Goal: Task Accomplishment & Management: Use online tool/utility

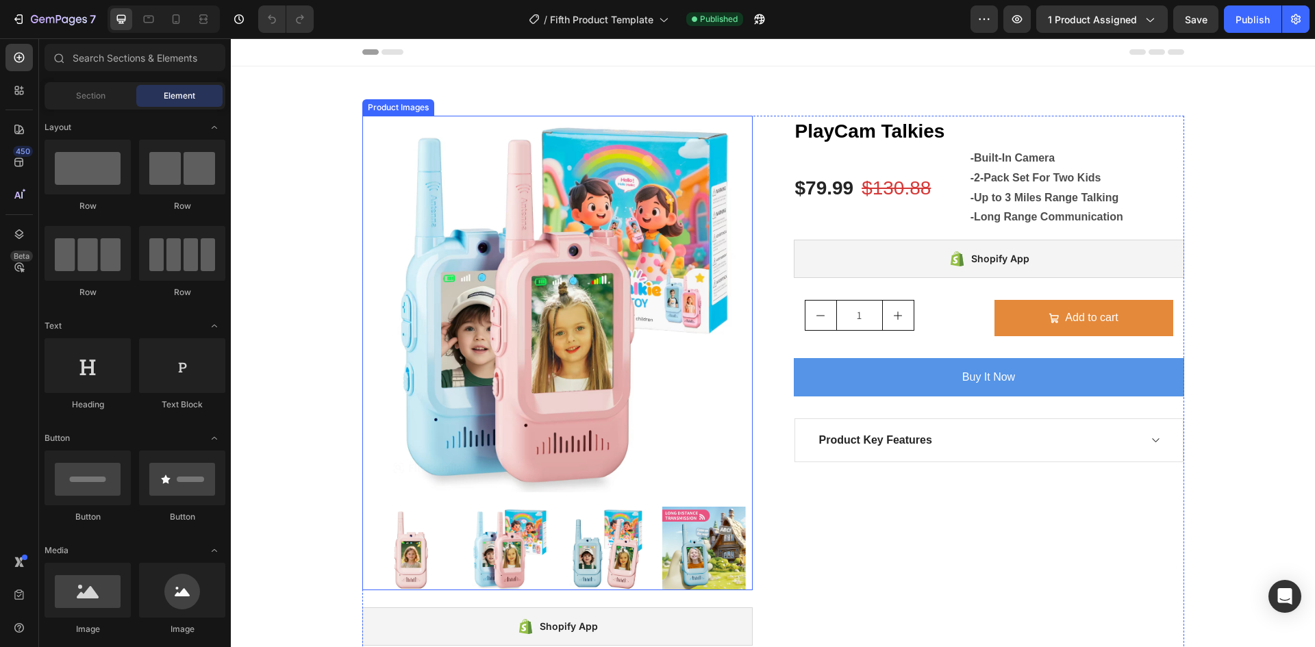
click at [566, 298] on img at bounding box center [557, 304] width 377 height 377
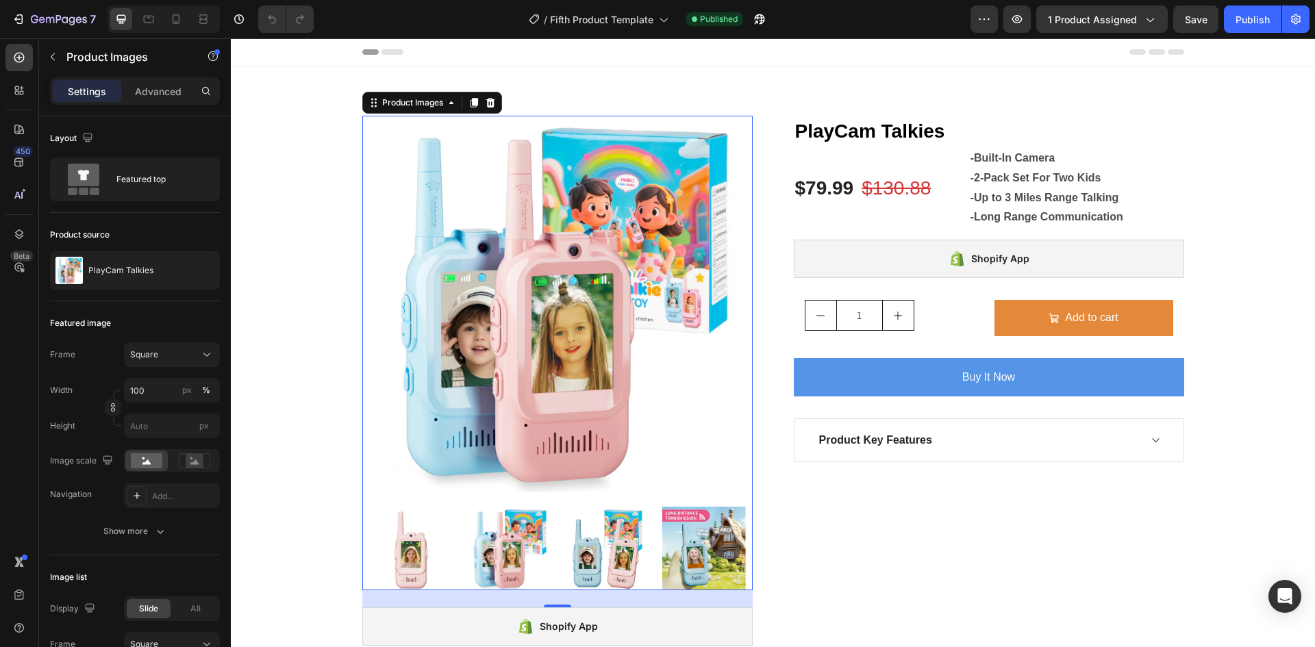
click at [566, 298] on img at bounding box center [557, 304] width 377 height 377
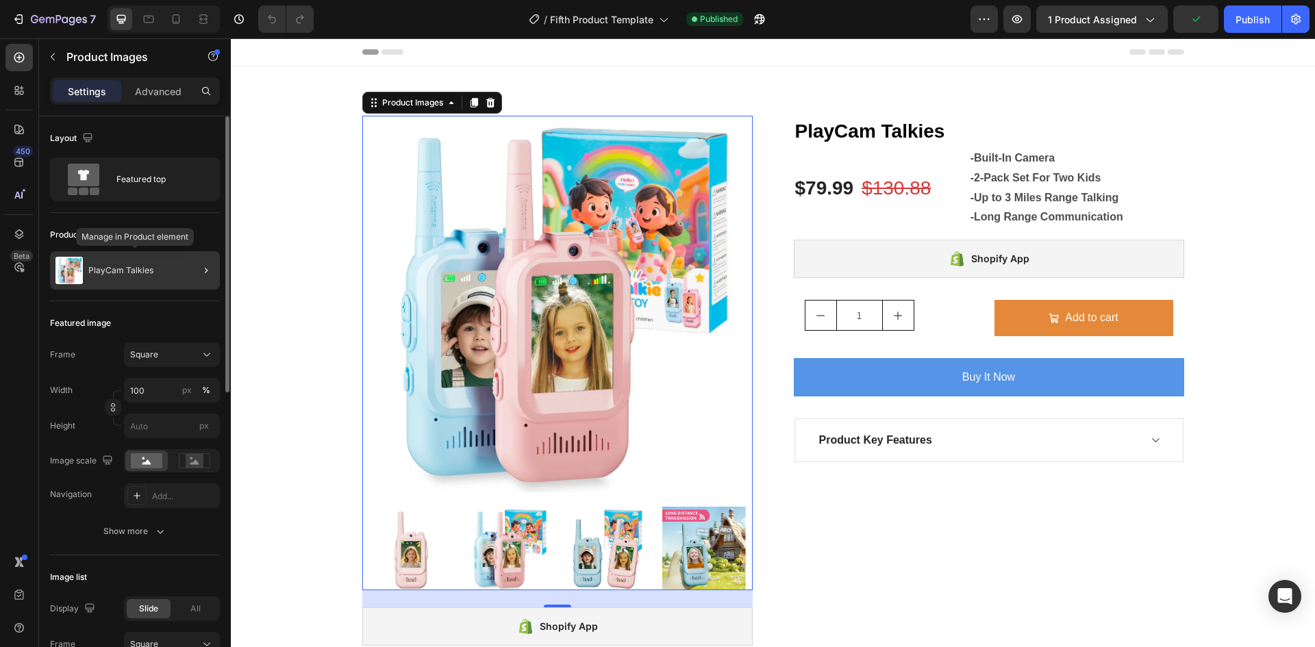
click at [91, 267] on p "PlayCam Talkies" at bounding box center [120, 271] width 65 height 10
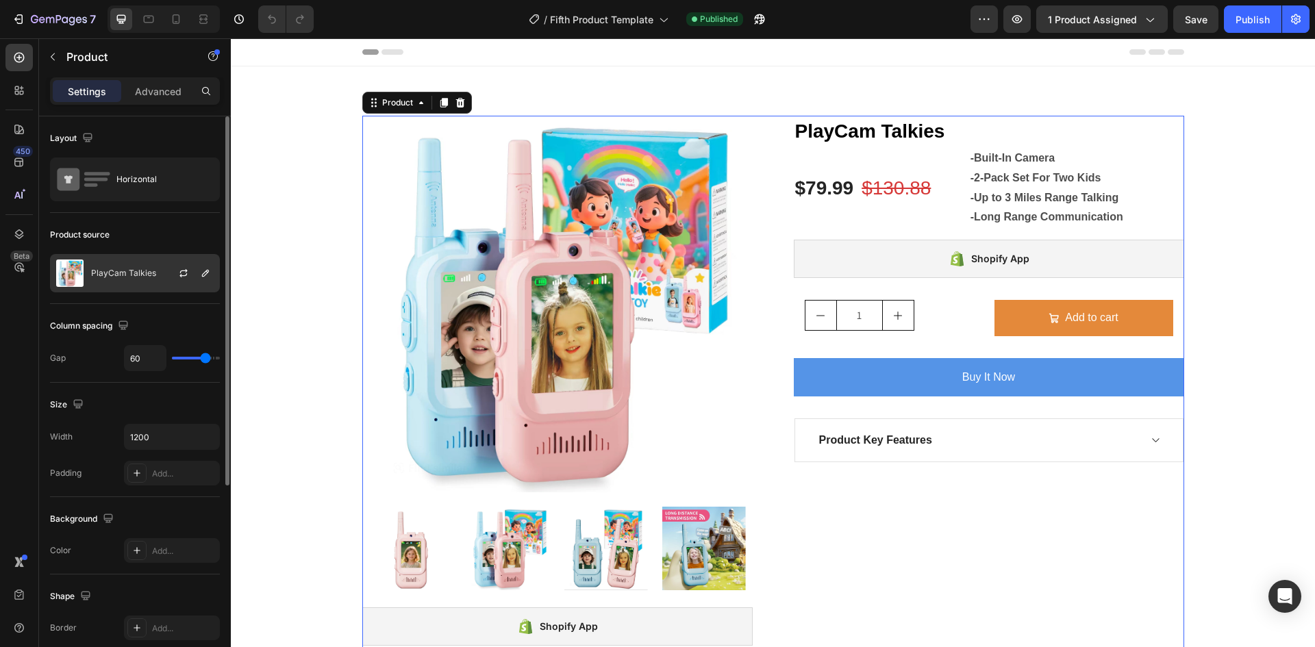
click at [97, 270] on p "PlayCam Talkies" at bounding box center [123, 273] width 65 height 10
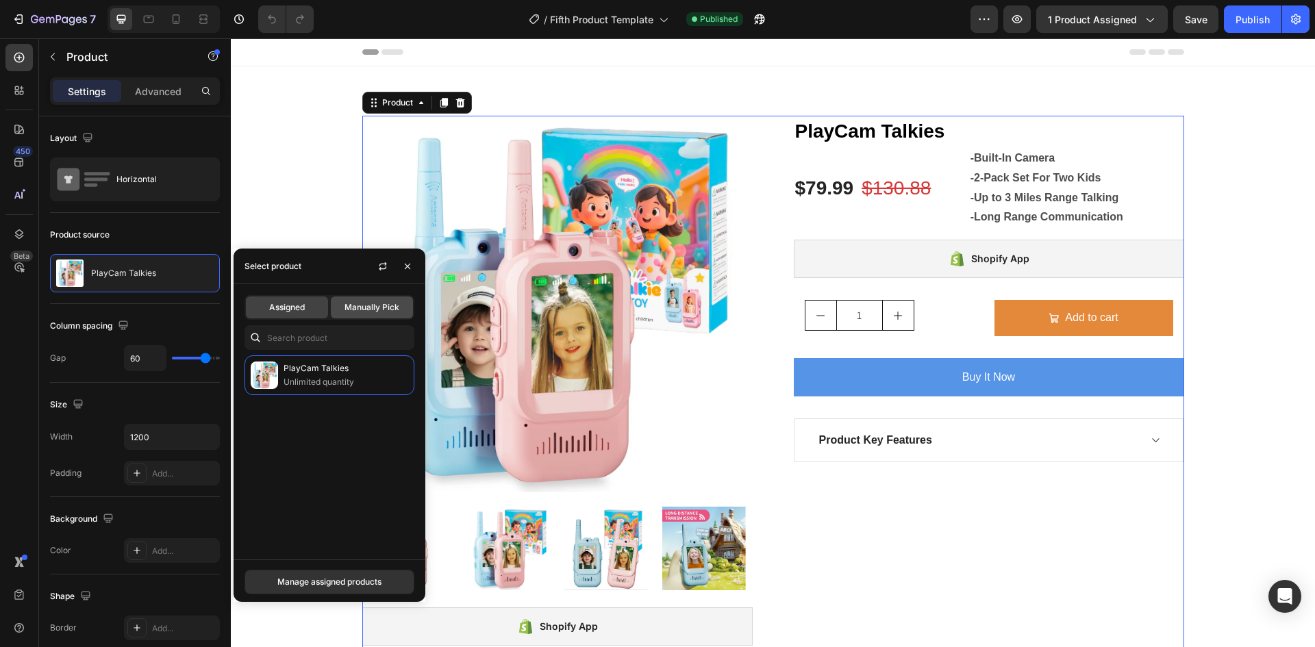
click at [358, 307] on span "Manually Pick" at bounding box center [371, 307] width 55 height 12
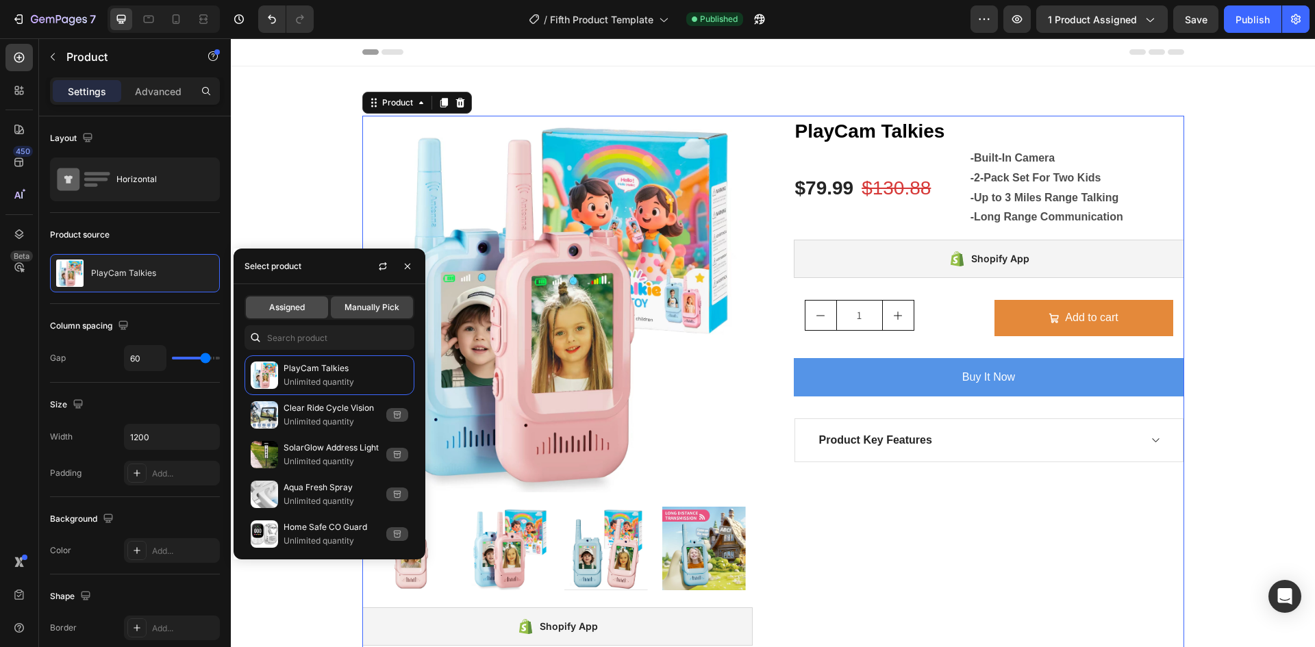
click at [295, 307] on span "Assigned" at bounding box center [287, 307] width 36 height 12
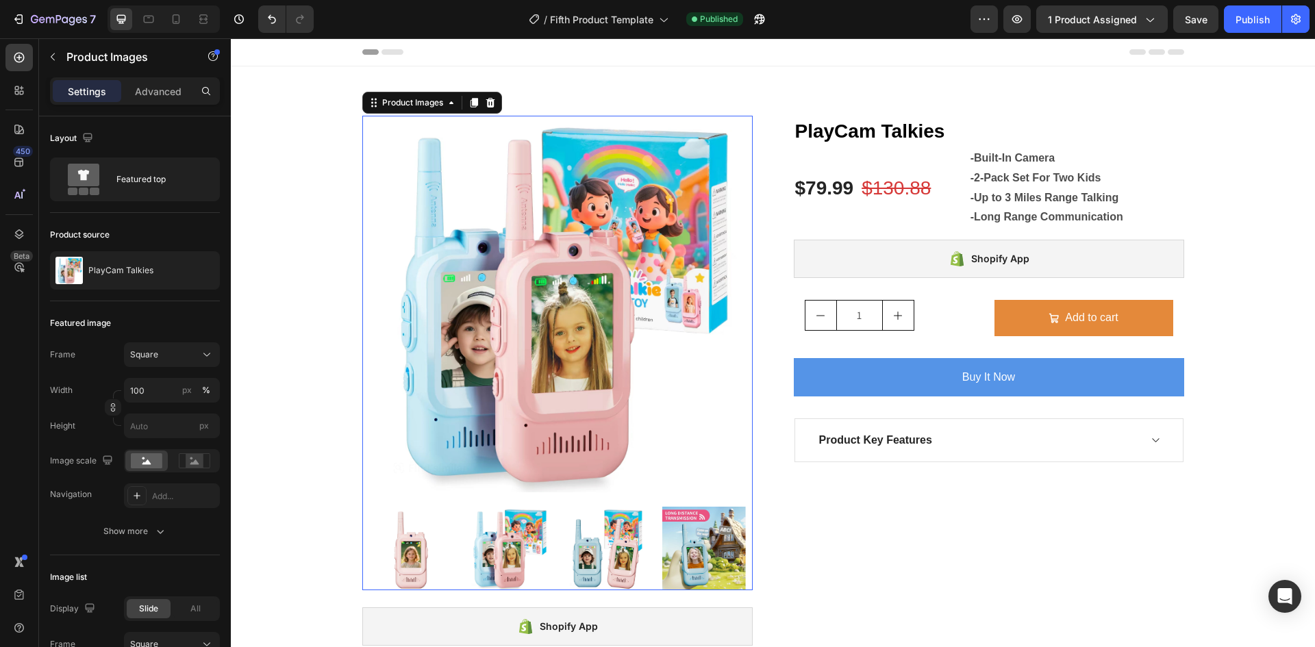
click at [600, 294] on img at bounding box center [557, 304] width 377 height 377
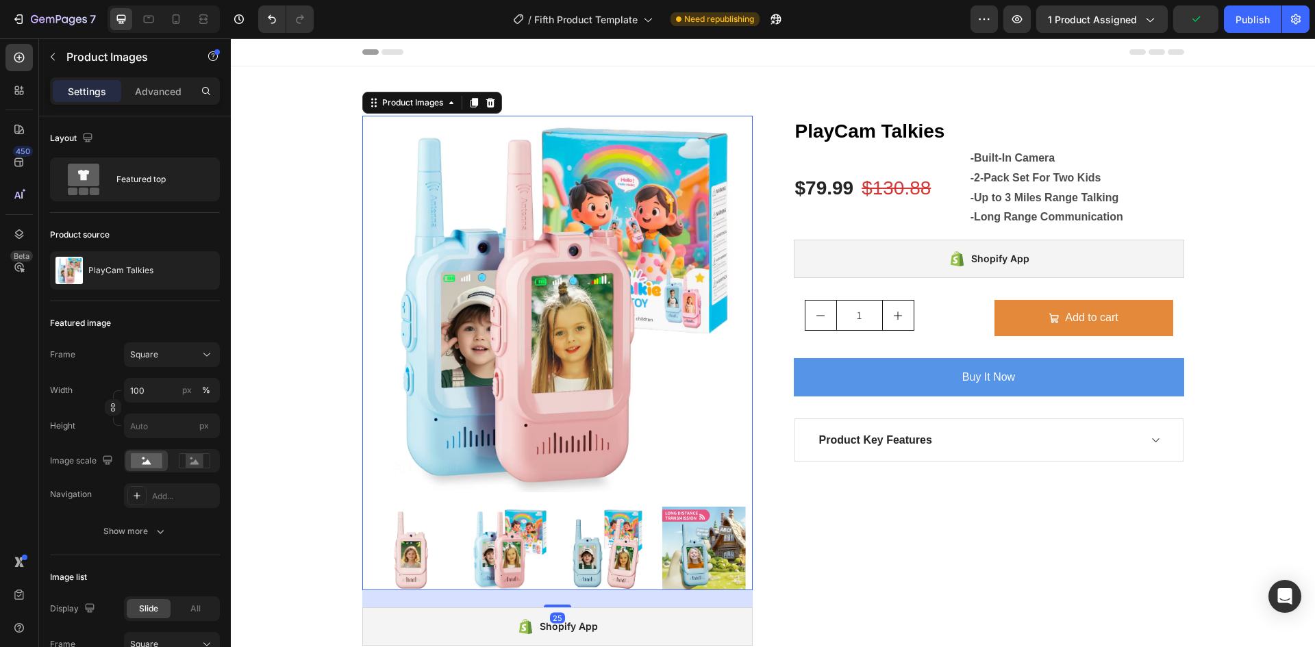
click at [600, 294] on img at bounding box center [557, 304] width 377 height 377
click at [174, 21] on icon at bounding box center [176, 19] width 14 height 14
type input "12"
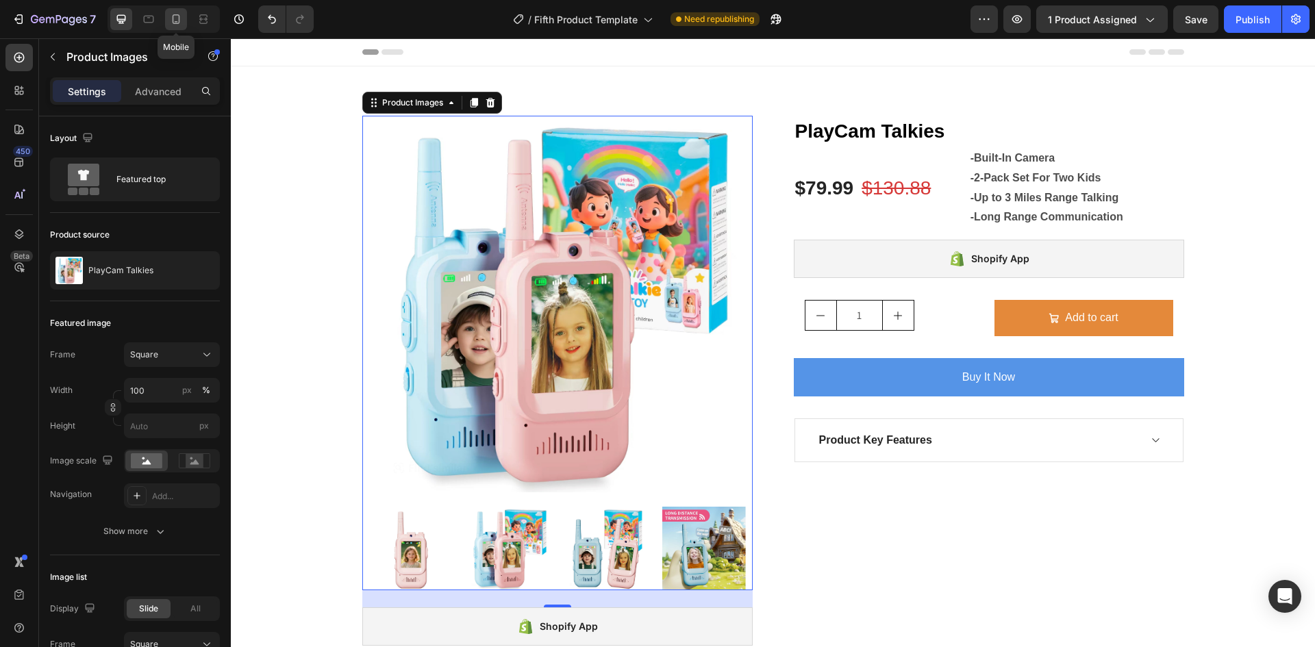
type input "12"
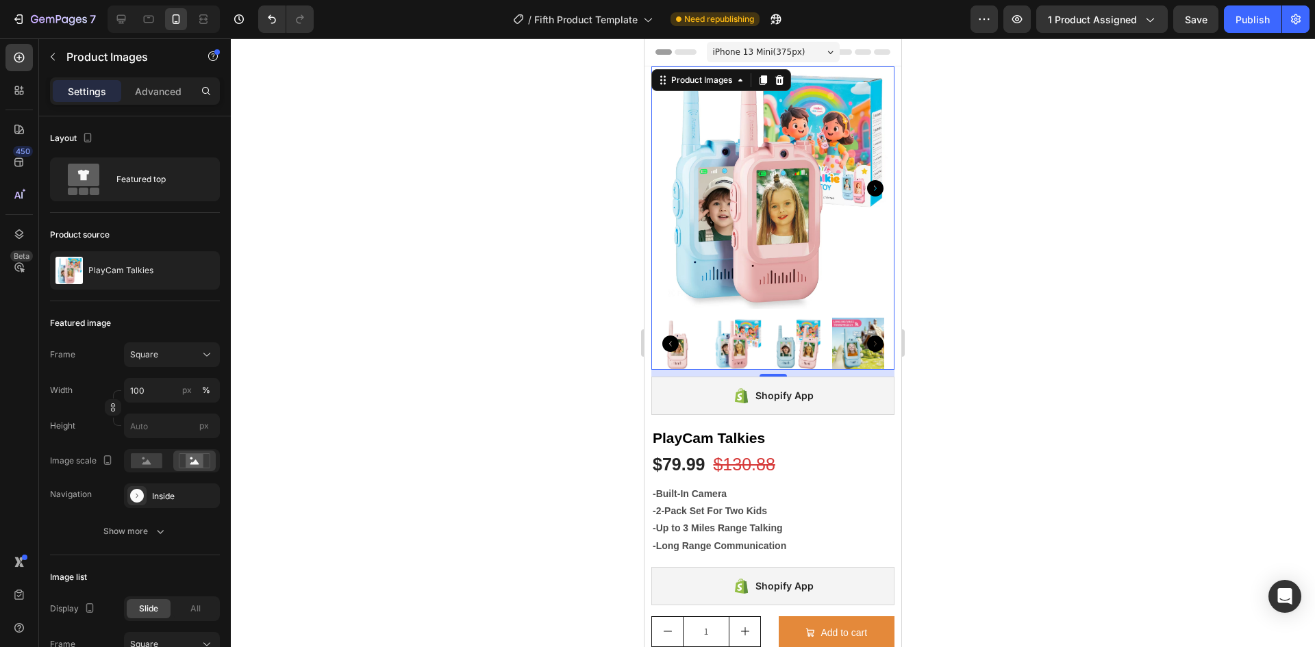
click at [829, 187] on img at bounding box center [772, 187] width 243 height 243
click at [169, 268] on div "PlayCam Talkies" at bounding box center [135, 270] width 170 height 38
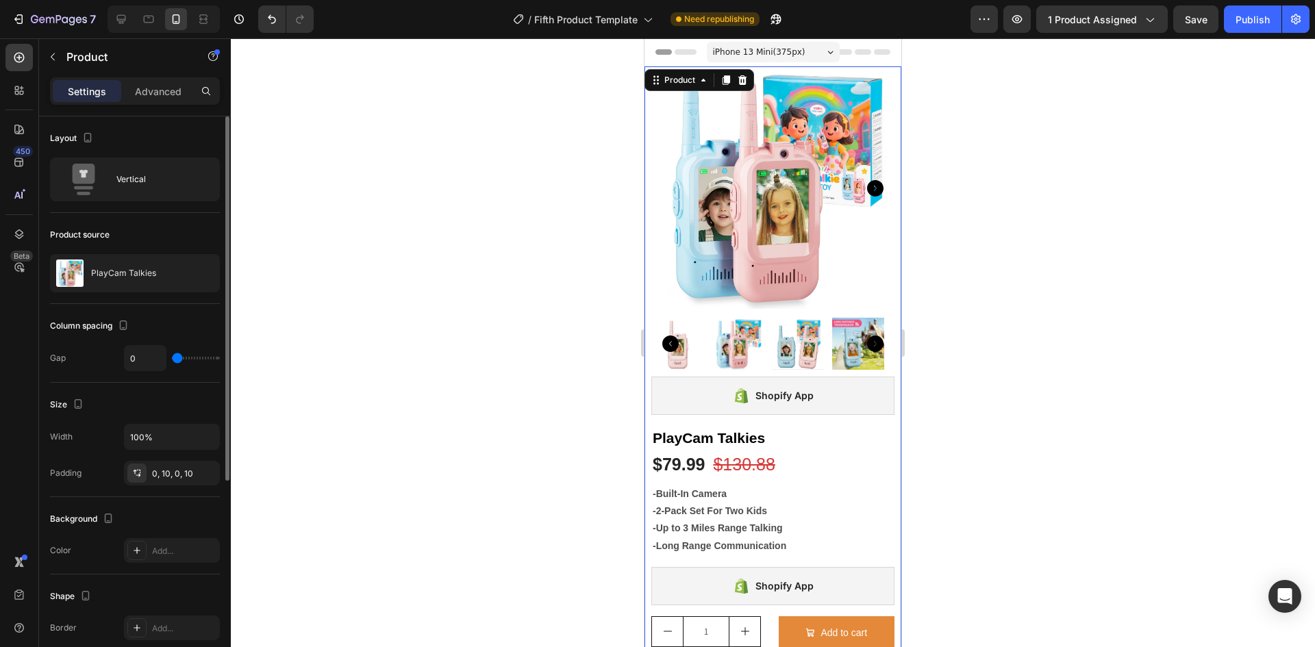
click at [0, 0] on div at bounding box center [0, 0] width 0 height 0
click at [18, 164] on icon at bounding box center [19, 162] width 14 height 14
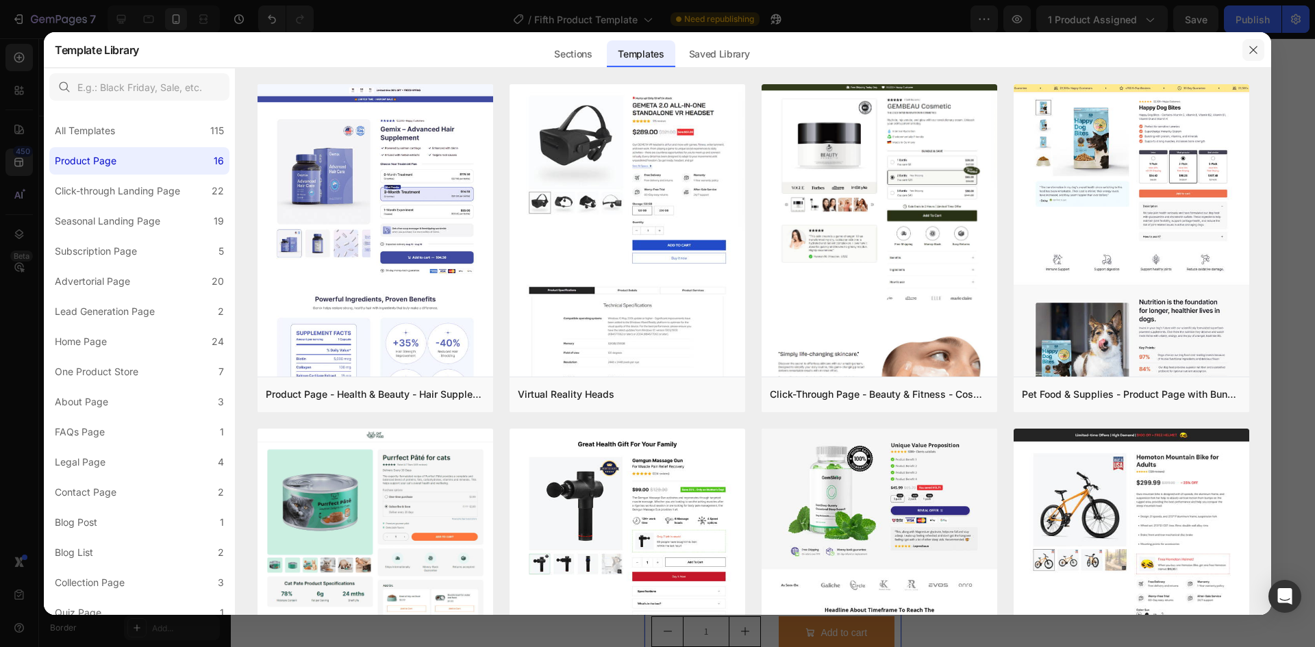
click at [1249, 45] on icon "button" at bounding box center [1253, 50] width 11 height 11
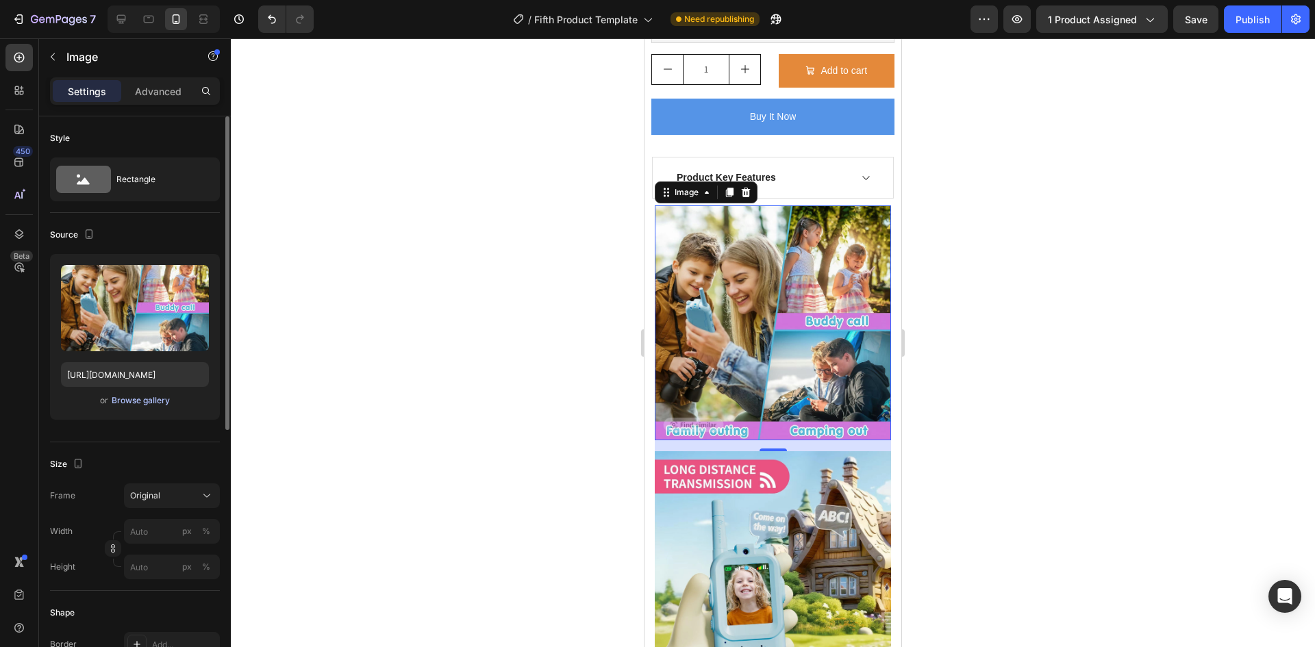
click at [151, 399] on div "Browse gallery" at bounding box center [141, 400] width 58 height 12
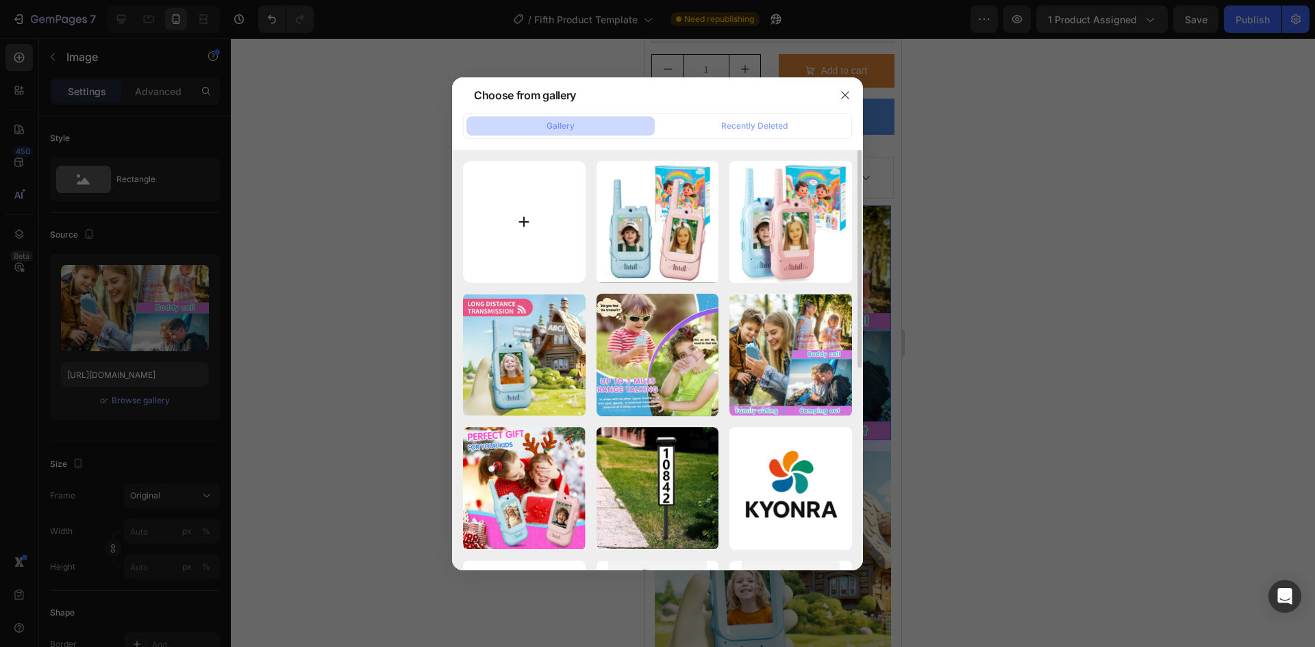
click at [542, 238] on input "file" at bounding box center [524, 222] width 123 height 123
click at [844, 92] on icon "button" at bounding box center [845, 95] width 11 height 11
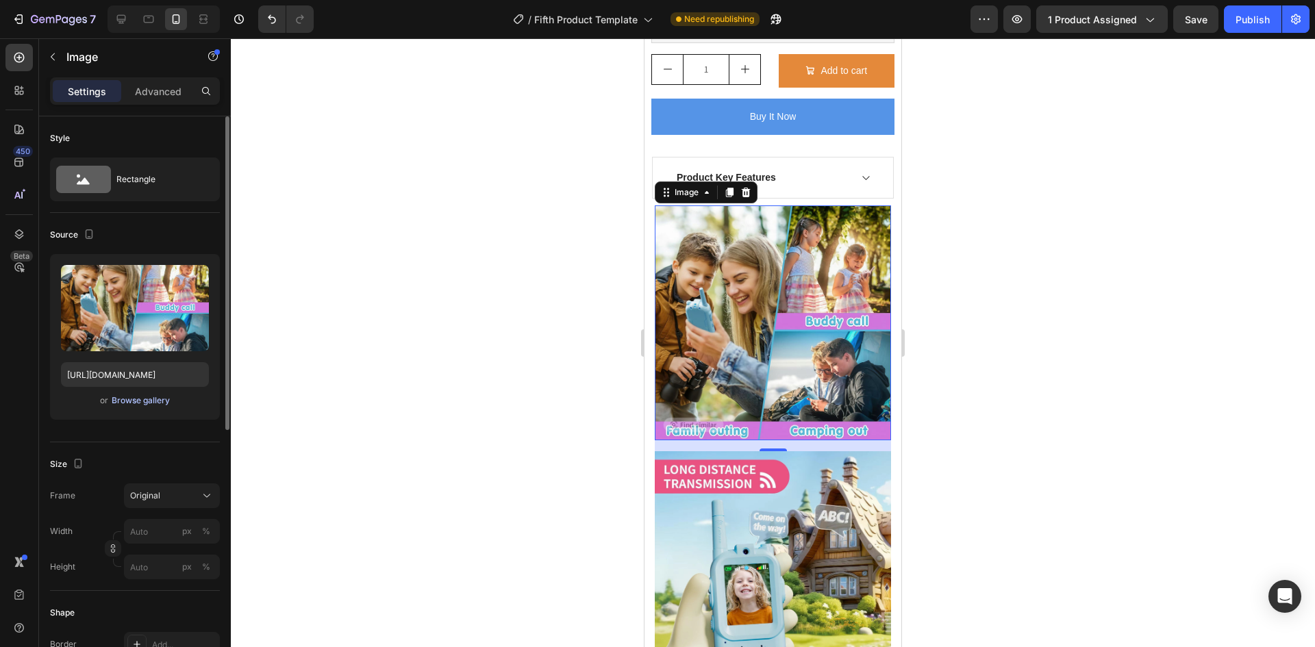
click at [139, 403] on div "Browse gallery" at bounding box center [141, 400] width 58 height 12
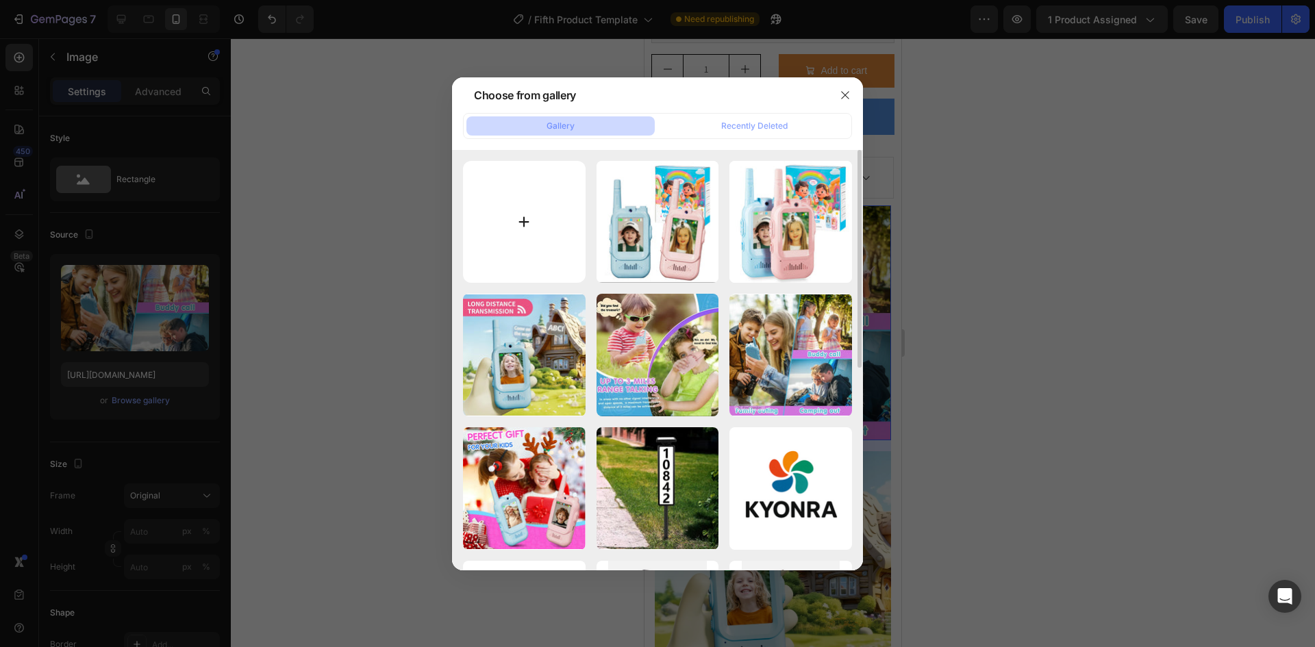
click at [538, 216] on input "file" at bounding box center [524, 222] width 123 height 123
type input "C:\fakepath\E5D9F9EA-E78F-4FEF-9F59-D93AAAA31740.webp"
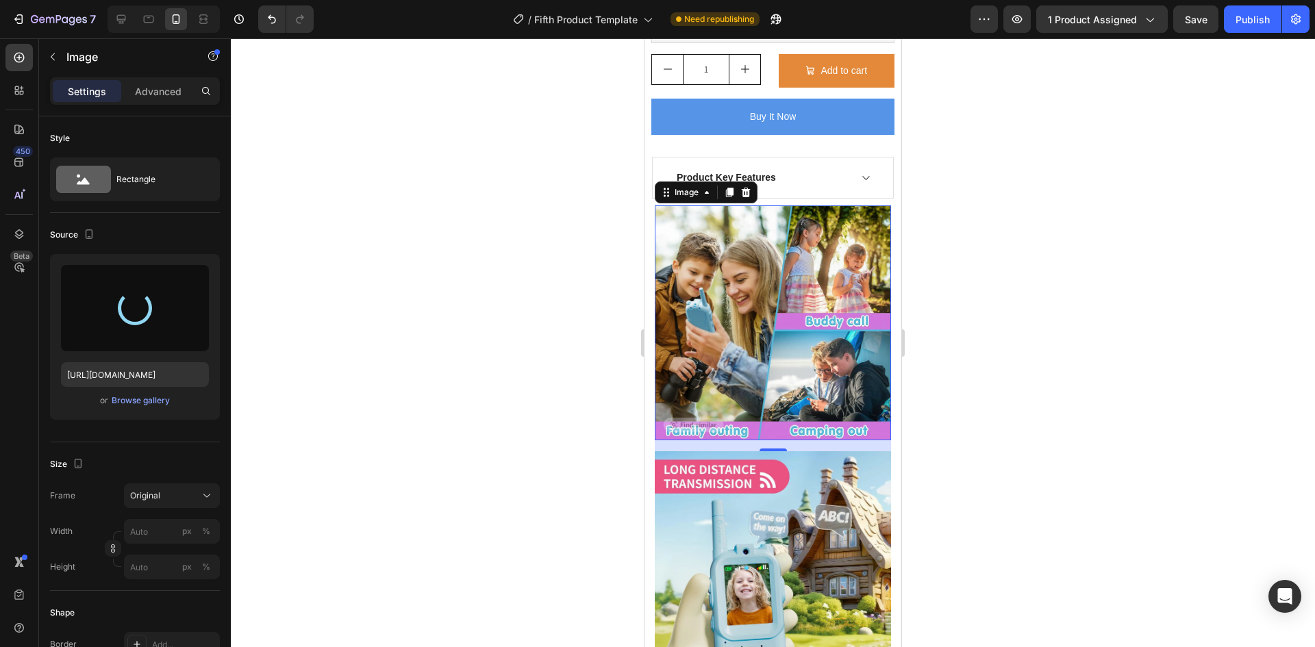
type input "[URL][DOMAIN_NAME]"
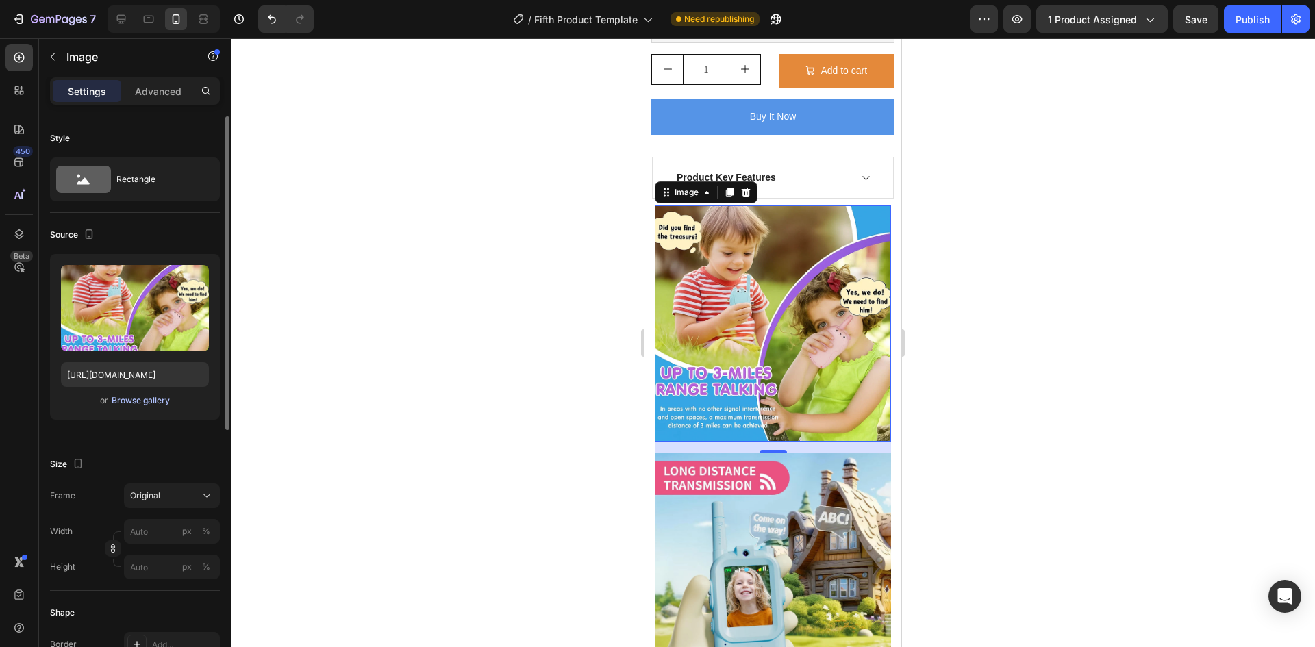
click at [145, 405] on div "Browse gallery" at bounding box center [141, 400] width 58 height 12
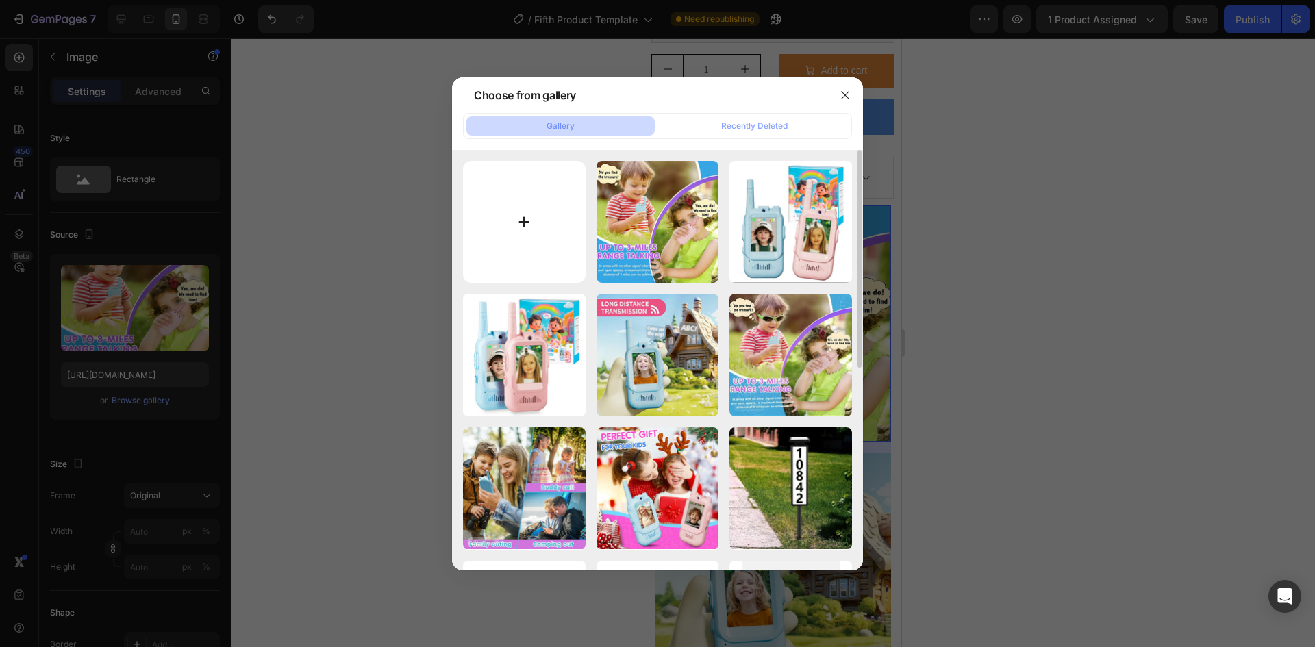
click at [519, 232] on input "file" at bounding box center [524, 222] width 123 height 123
type input "C:\fakepath\0EDE9BB0-0459-4FED-913B-E4C7D55A7FEA.webp"
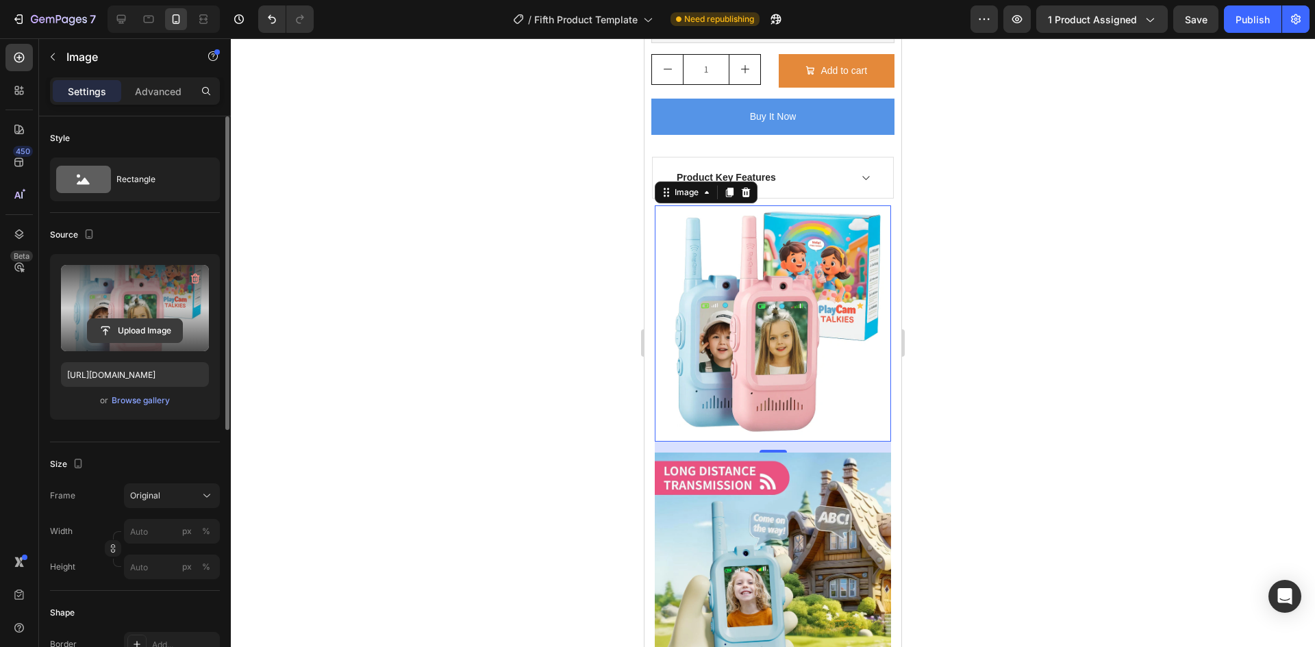
click at [140, 327] on input "file" at bounding box center [135, 330] width 95 height 23
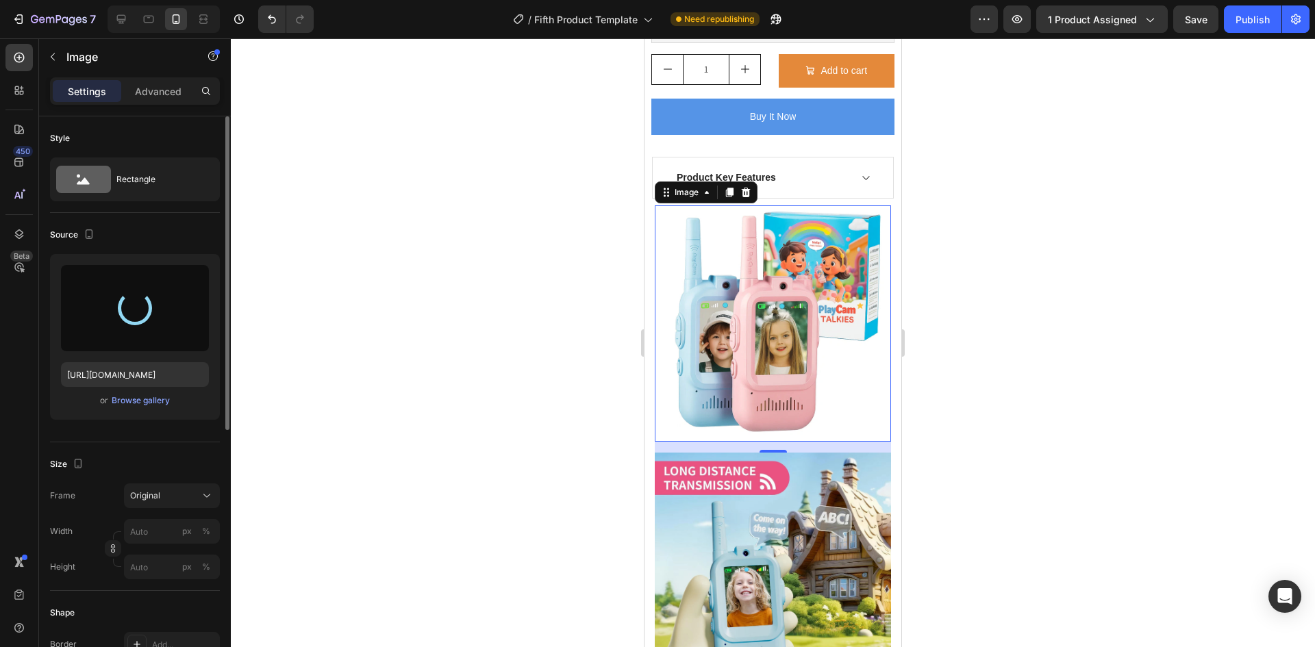
type input "[URL][DOMAIN_NAME]"
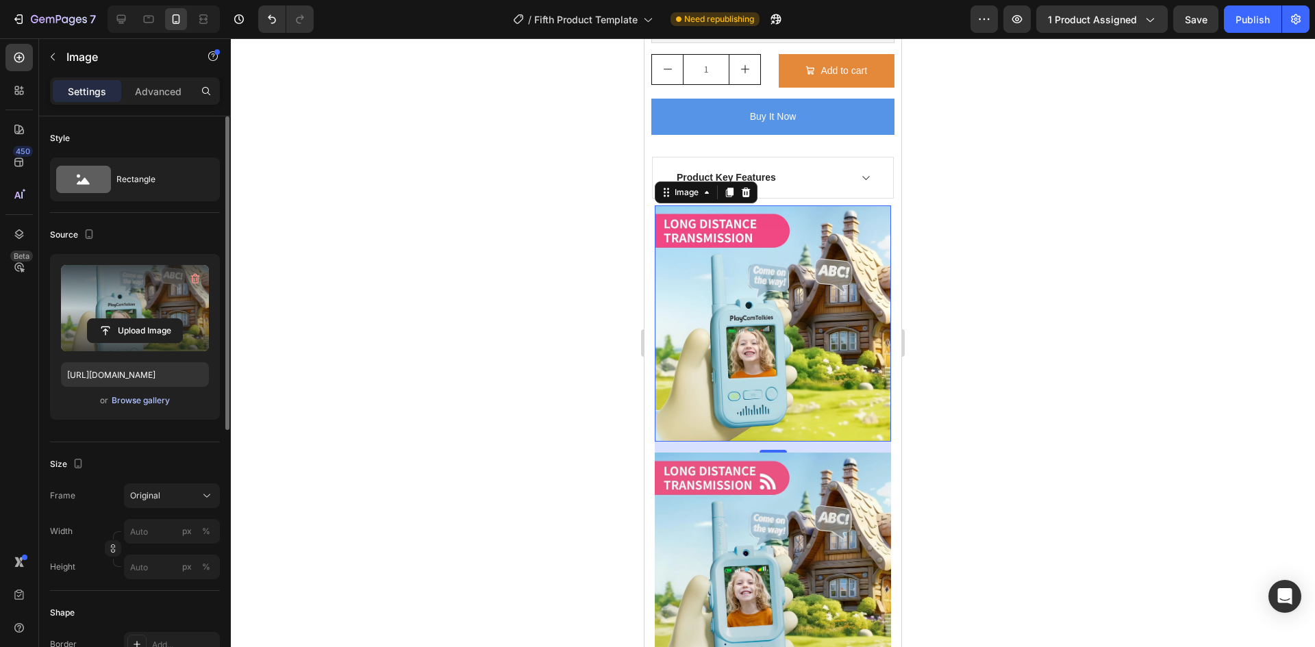
click at [127, 400] on div "Browse gallery" at bounding box center [141, 400] width 58 height 12
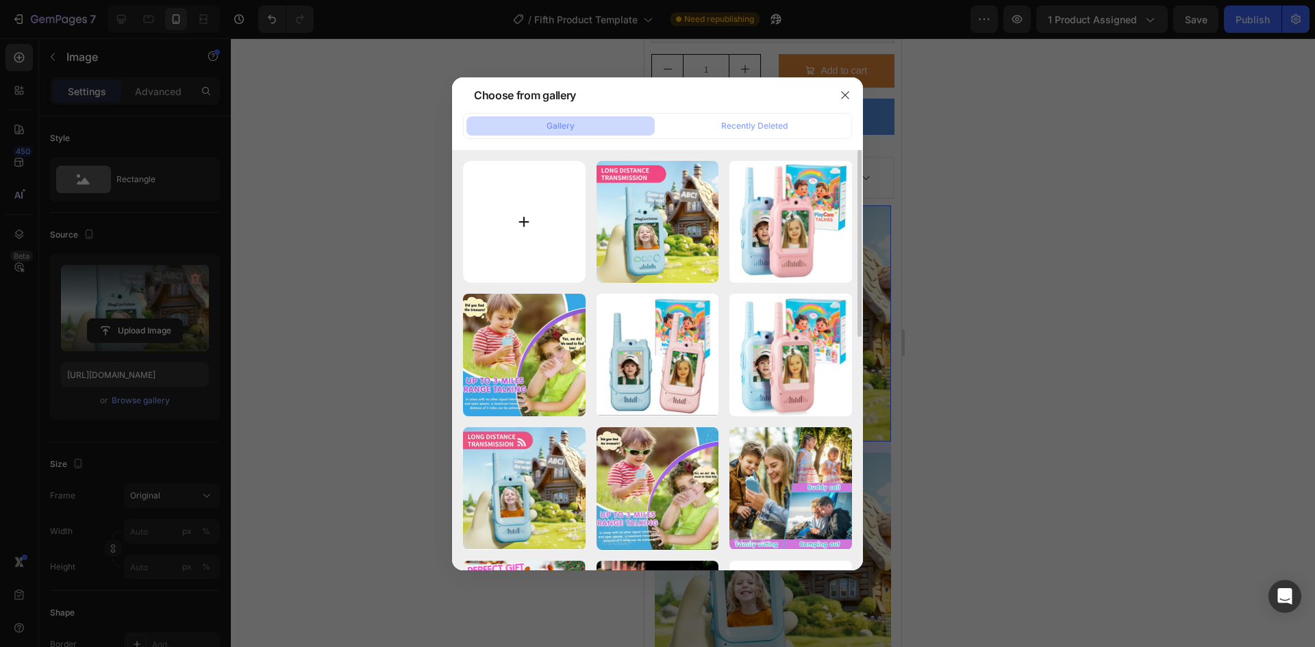
click at [499, 225] on input "file" at bounding box center [524, 222] width 123 height 123
type input "C:\fakepath\EA409B25-4360-4ACA-99C4-8A10C05F4C16.webp"
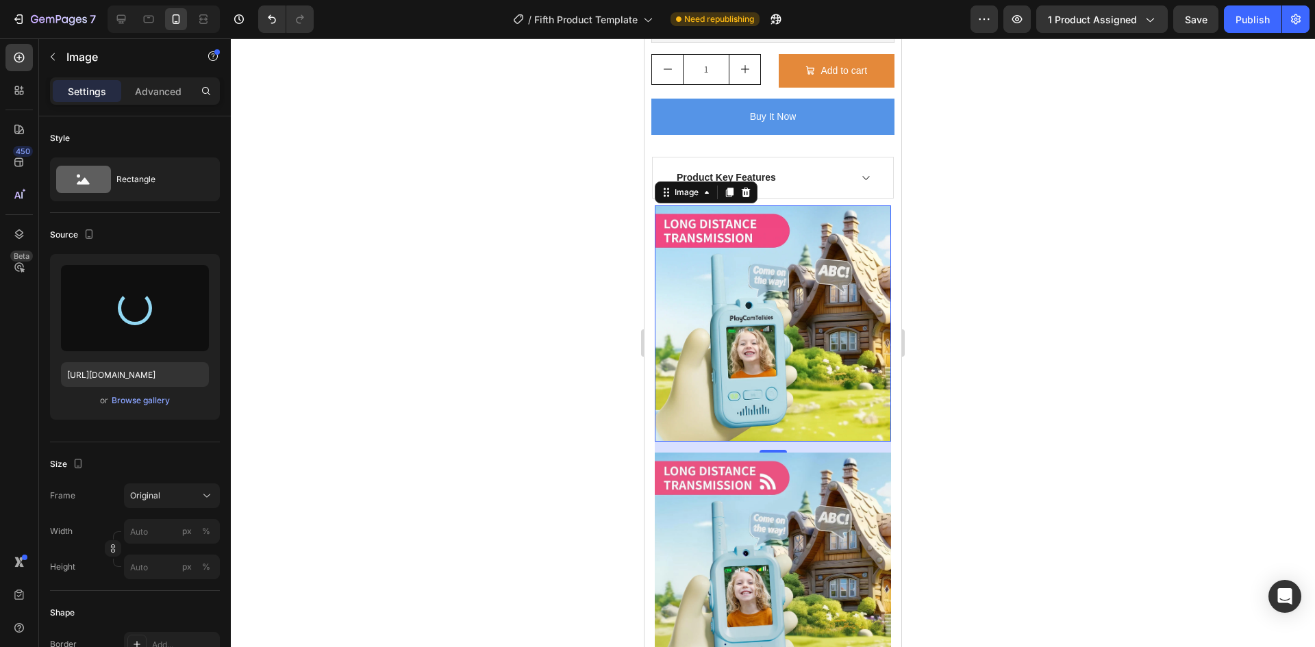
type input "[URL][DOMAIN_NAME]"
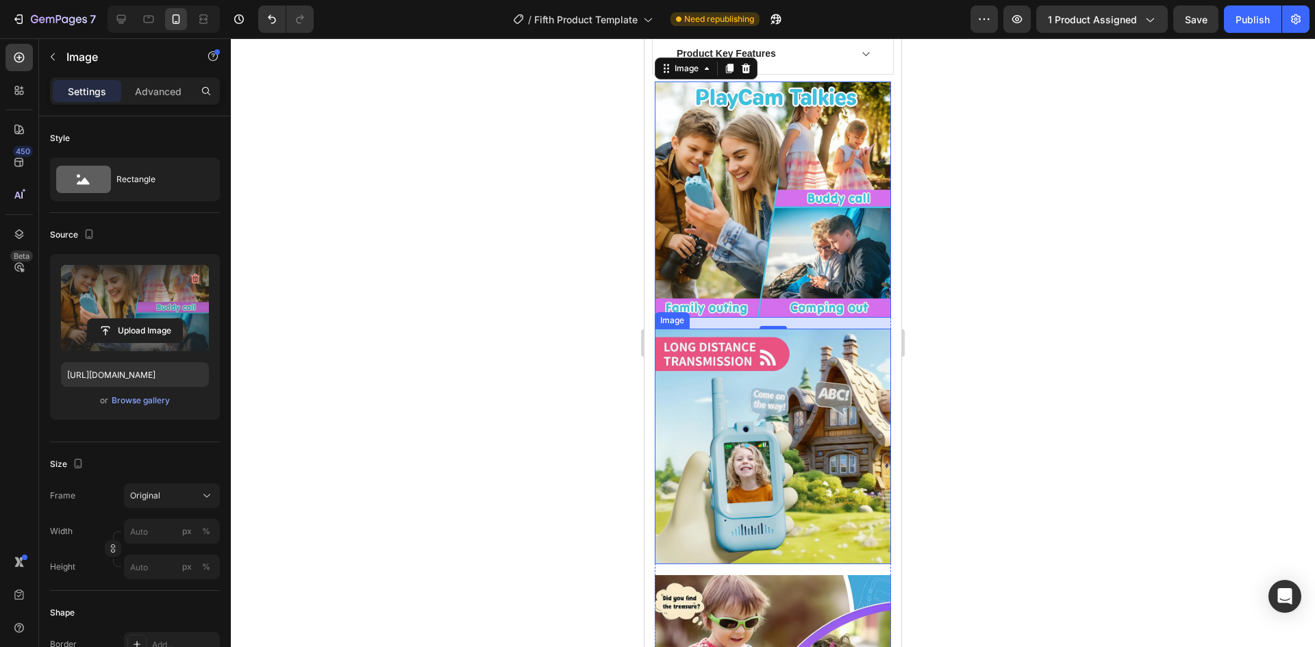
scroll to position [687, 0]
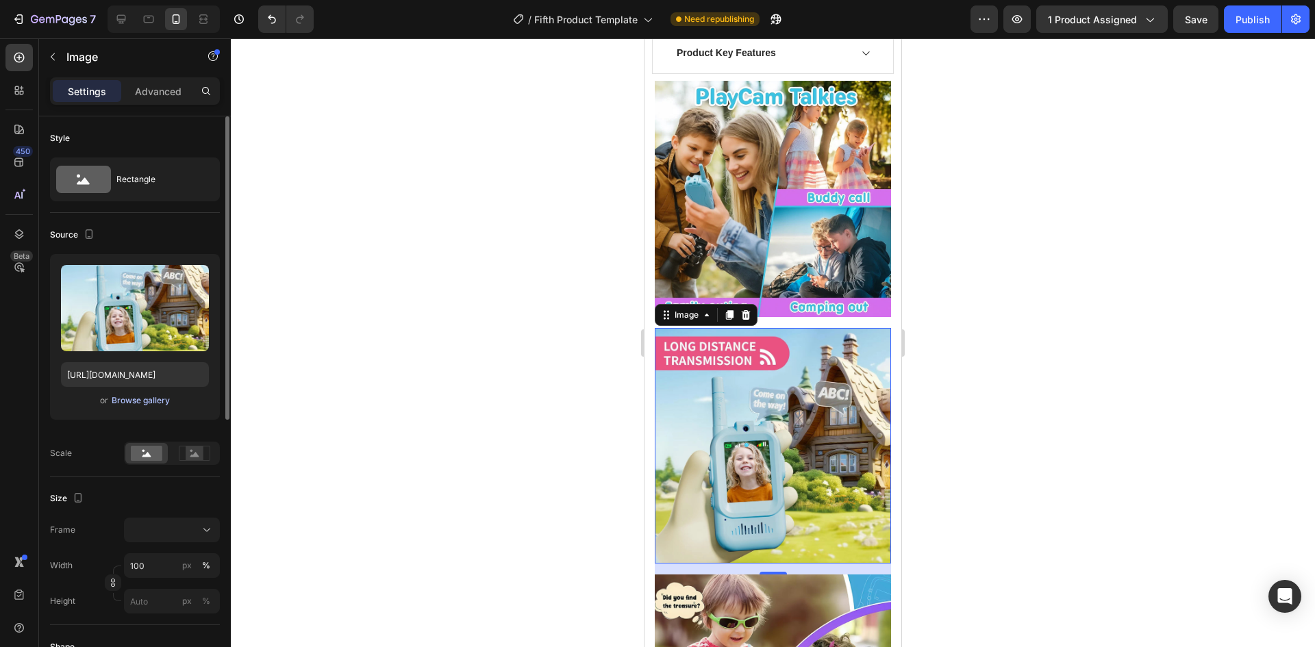
click at [134, 402] on div "Browse gallery" at bounding box center [141, 400] width 58 height 12
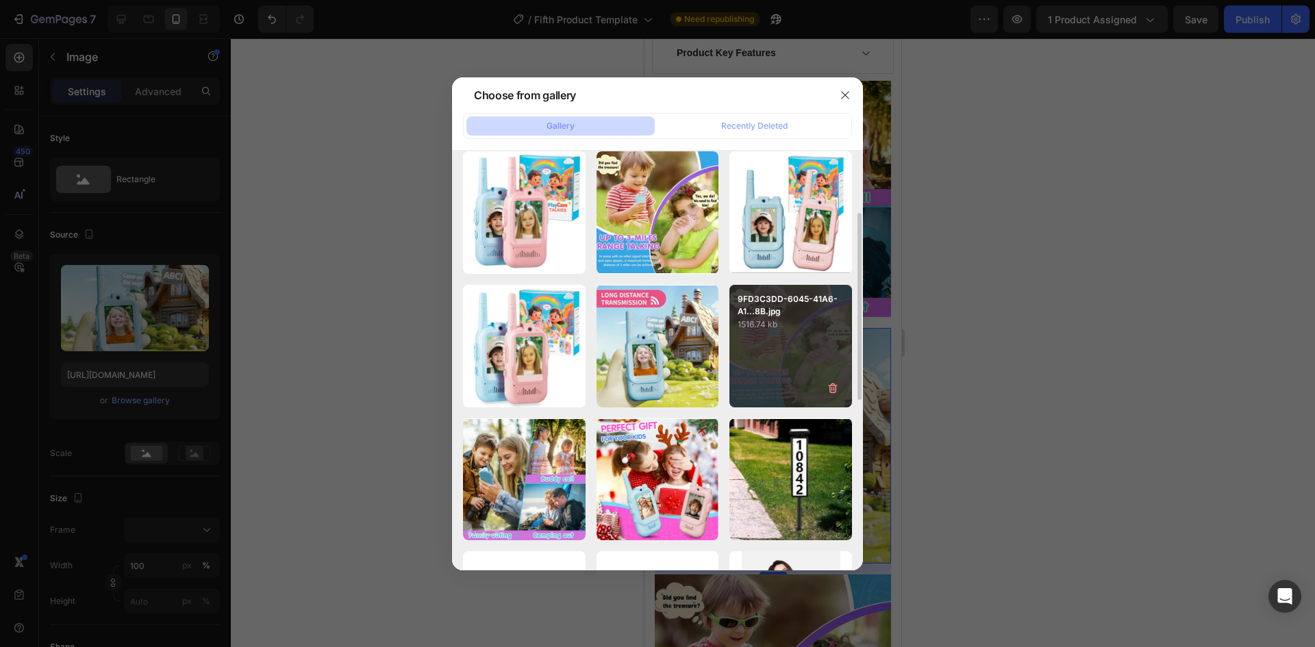
scroll to position [0, 0]
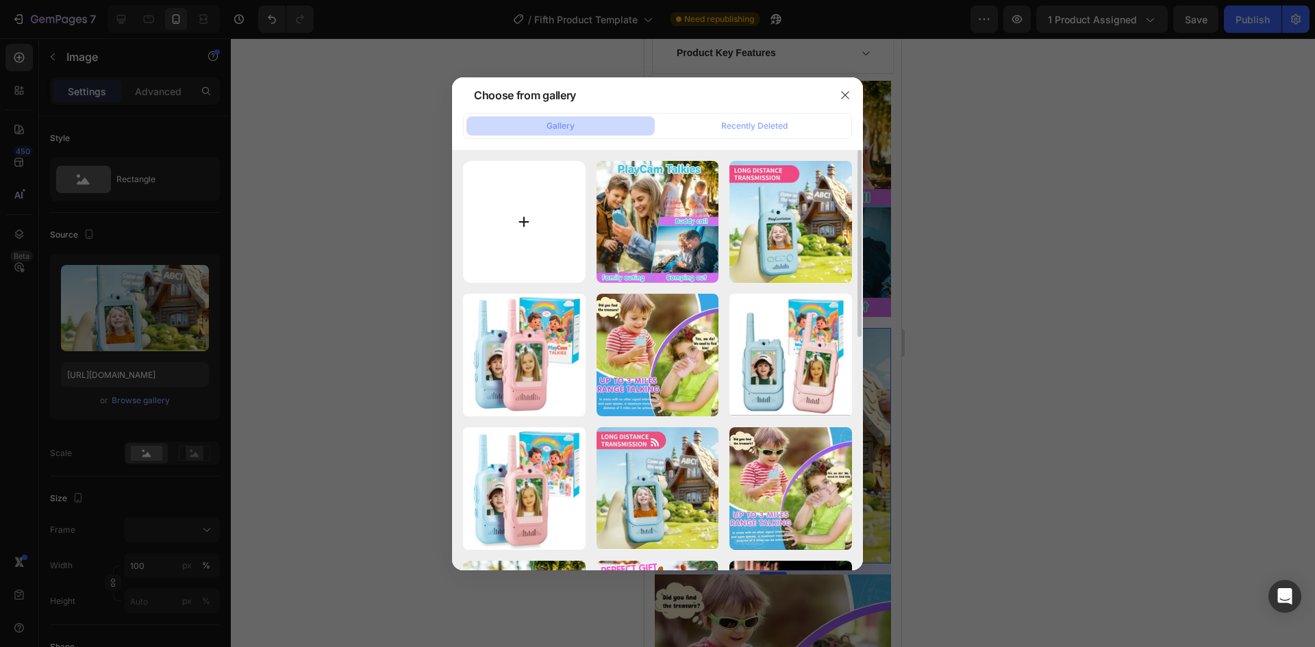
click at [529, 262] on input "file" at bounding box center [524, 222] width 123 height 123
type input "C:\fakepath\DF0DDAFE-FE3D-43AF-B199-EC2F8A4B5897.webp"
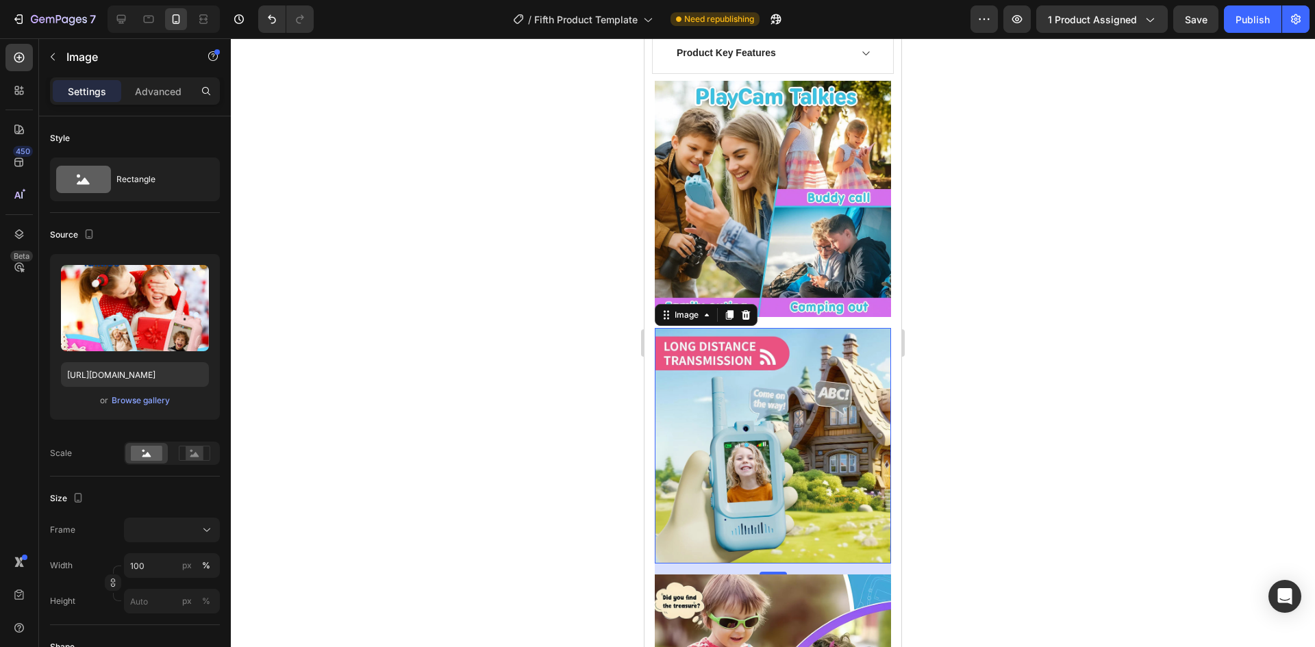
type input "[URL][DOMAIN_NAME]"
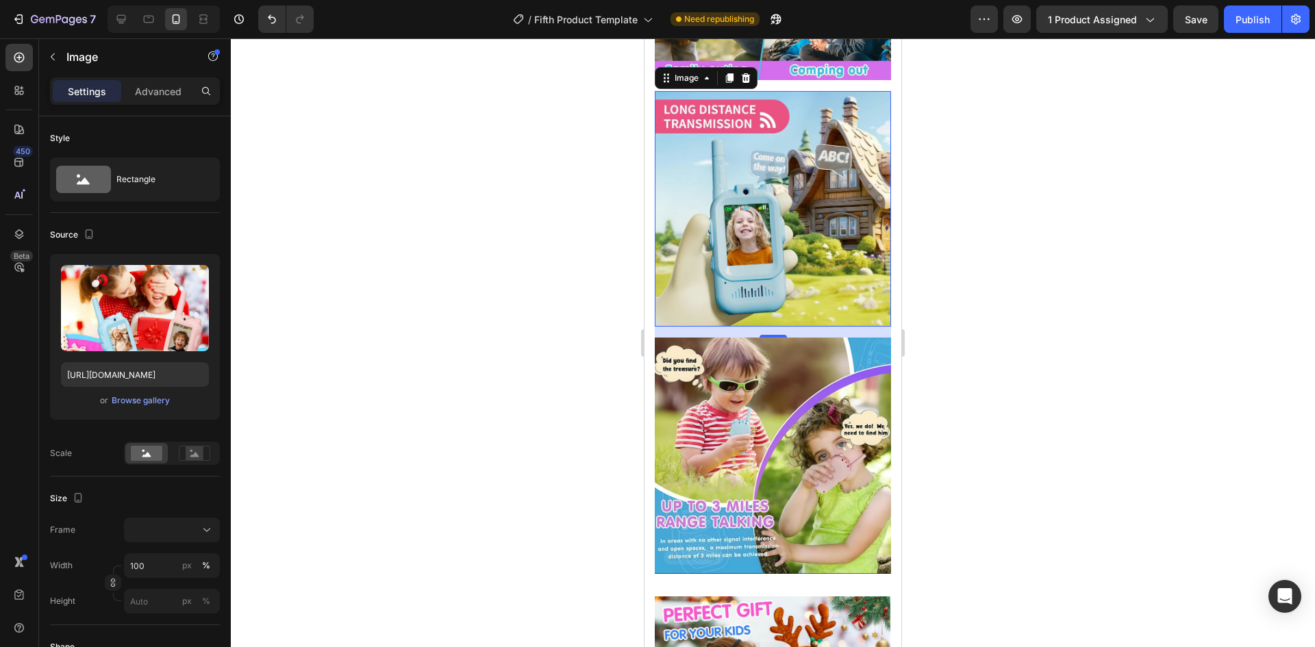
scroll to position [914, 0]
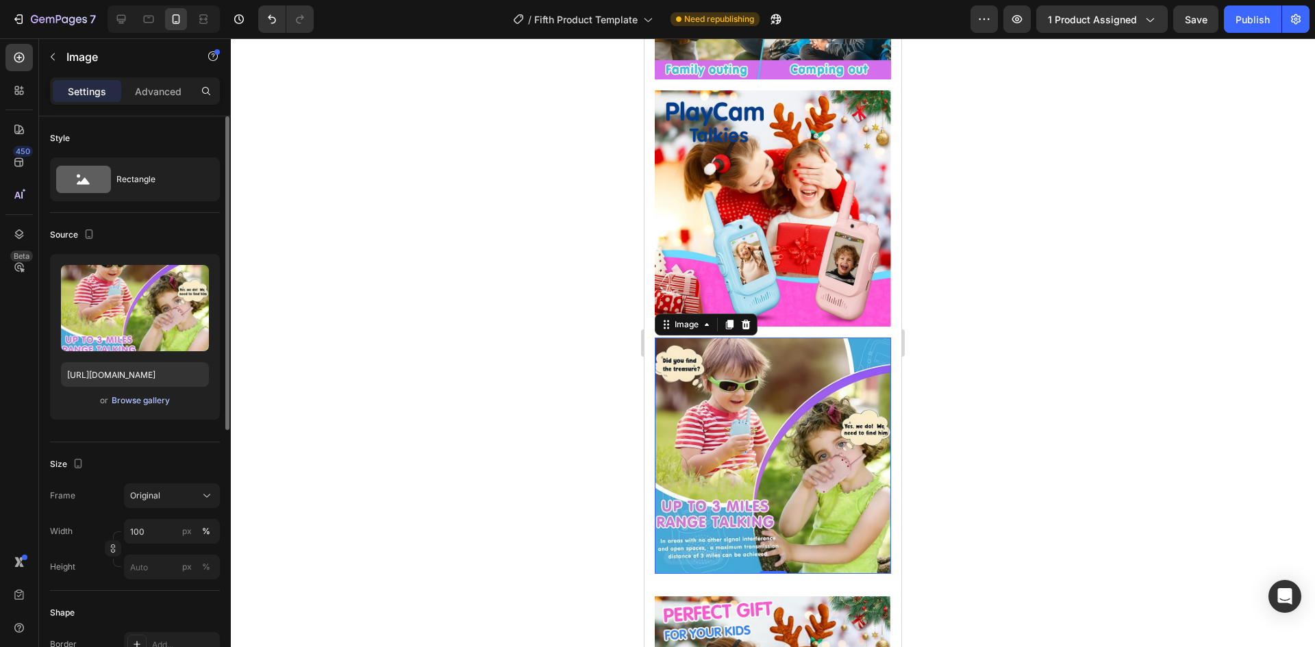
click at [132, 403] on div "Browse gallery" at bounding box center [141, 400] width 58 height 12
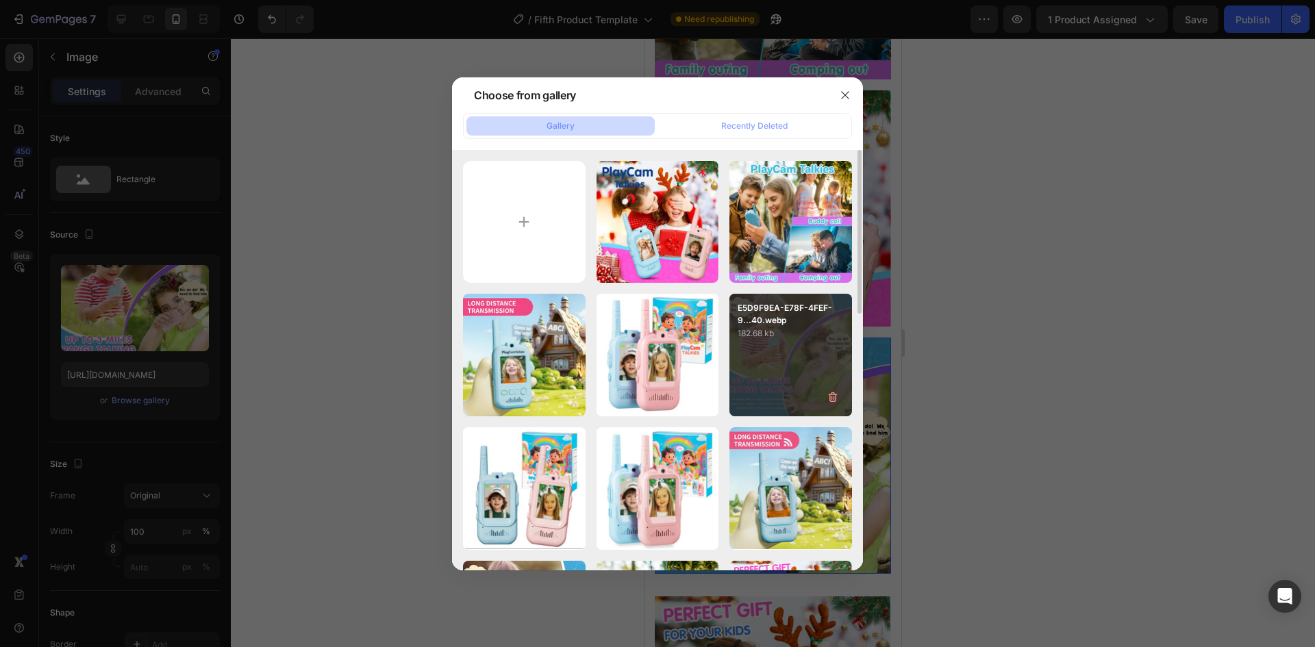
click at [790, 343] on div "E5D9F9EA-E78F-4FEF-9...40.webp 182.68 kb" at bounding box center [790, 355] width 123 height 123
type input "[URL][DOMAIN_NAME]"
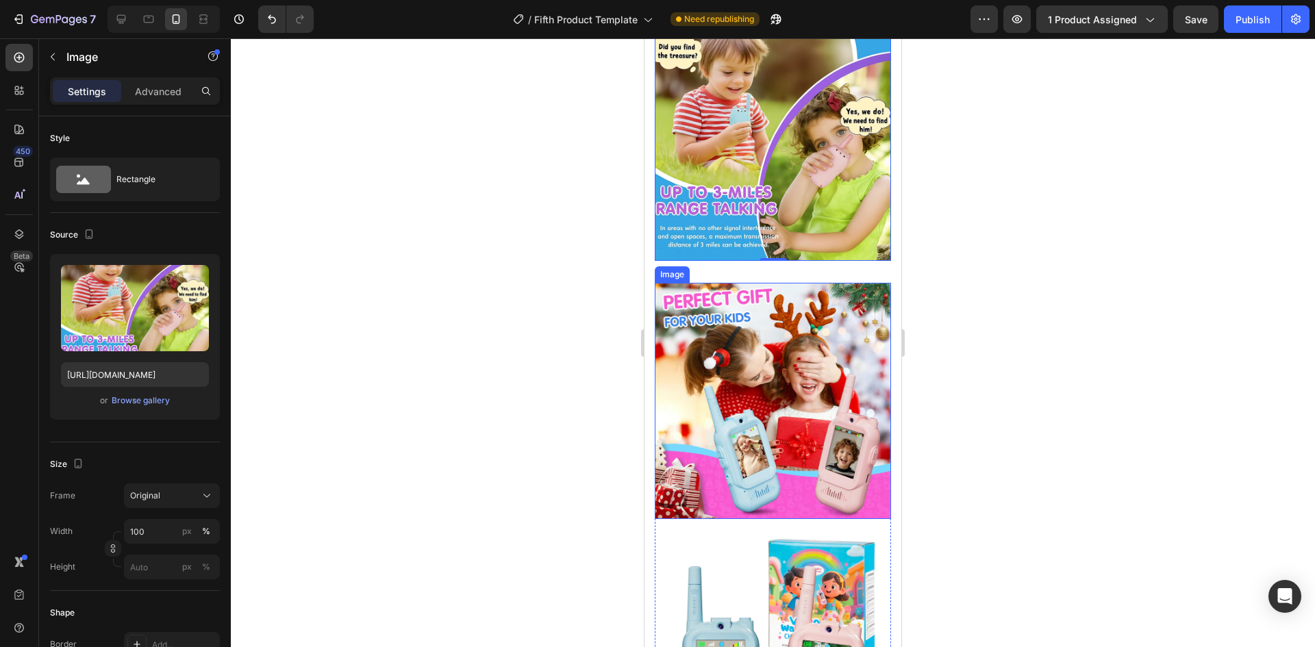
scroll to position [1229, 0]
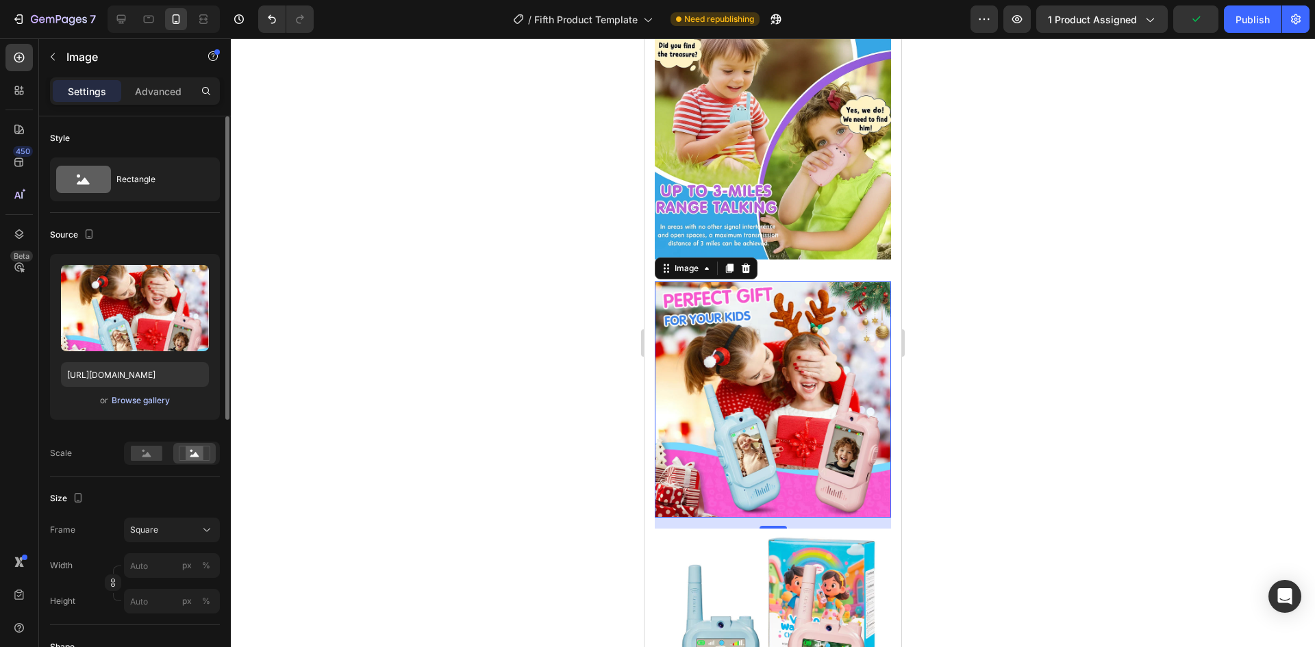
click at [142, 403] on div "Browse gallery" at bounding box center [141, 400] width 58 height 12
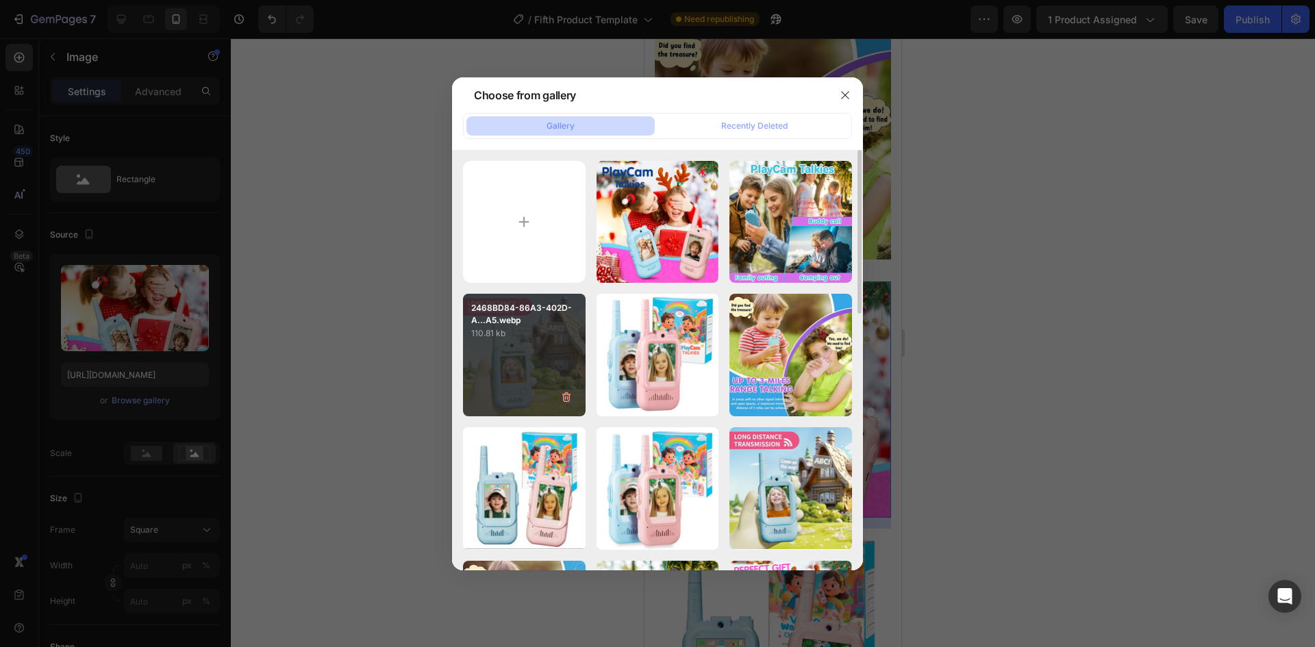
click at [514, 349] on div "2468BD84-86A3-402D-A...A5.webp 110.81 kb" at bounding box center [524, 355] width 123 height 123
type input "[URL][DOMAIN_NAME]"
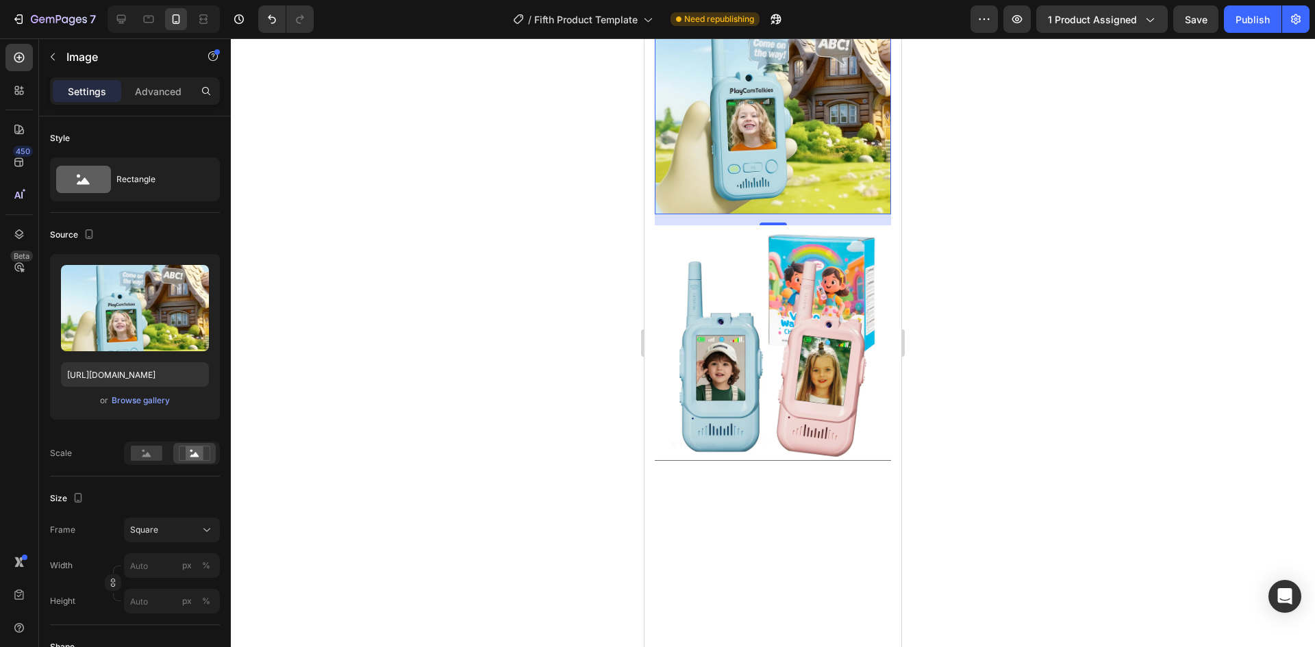
scroll to position [1533, 0]
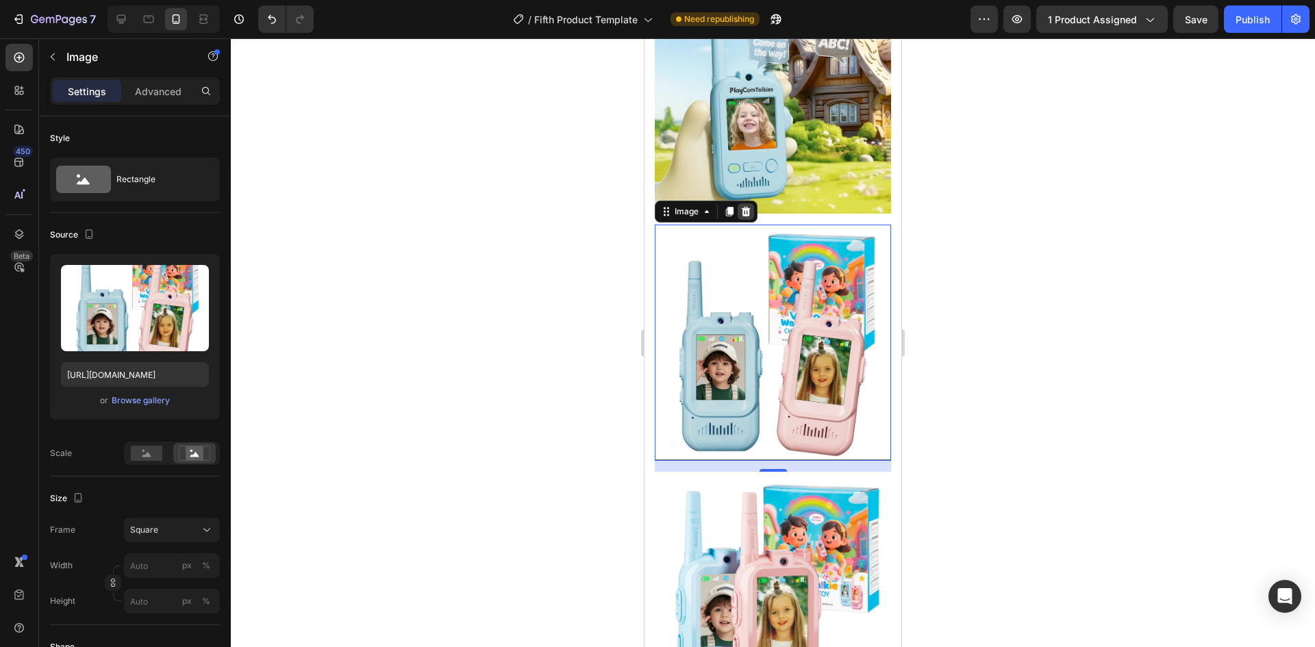
click at [746, 207] on icon at bounding box center [746, 212] width 9 height 10
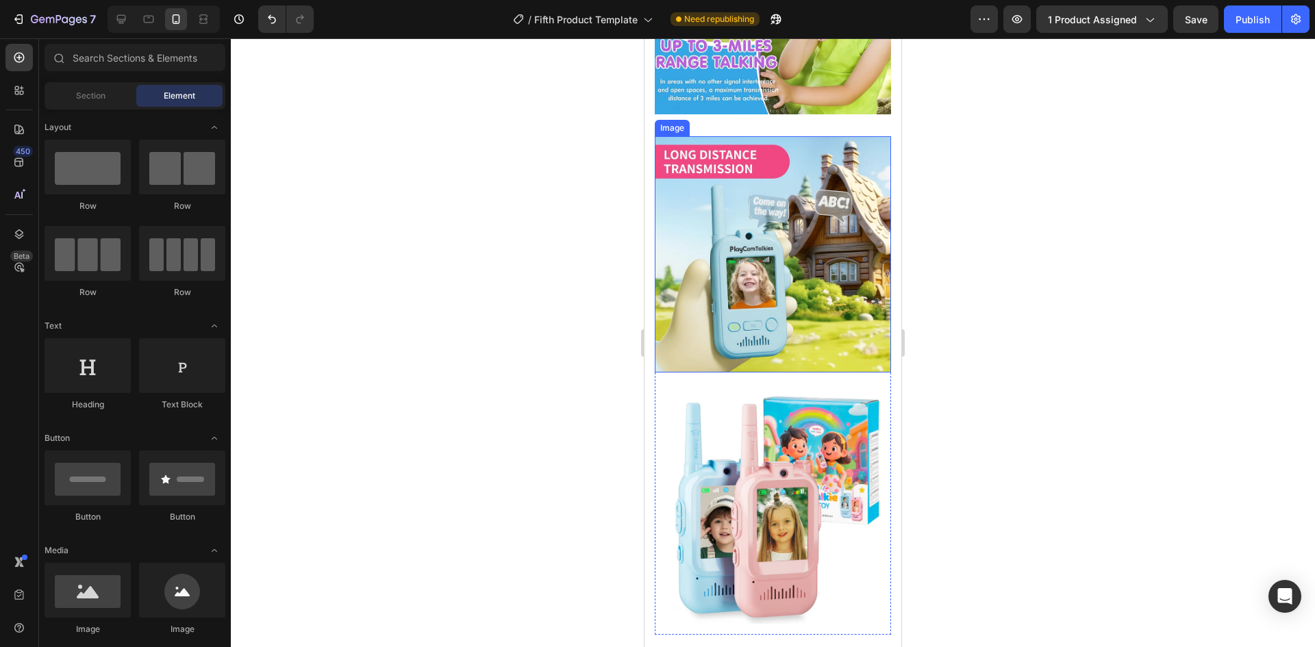
scroll to position [1374, 0]
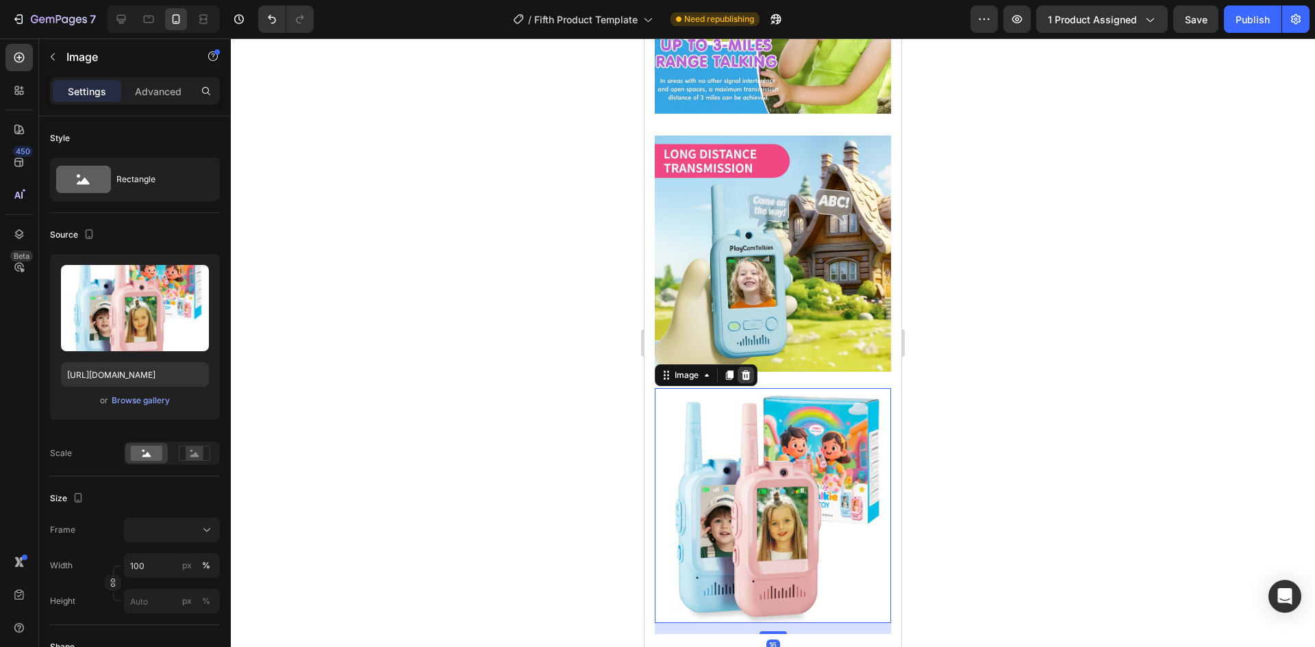
click at [746, 367] on div at bounding box center [746, 375] width 16 height 16
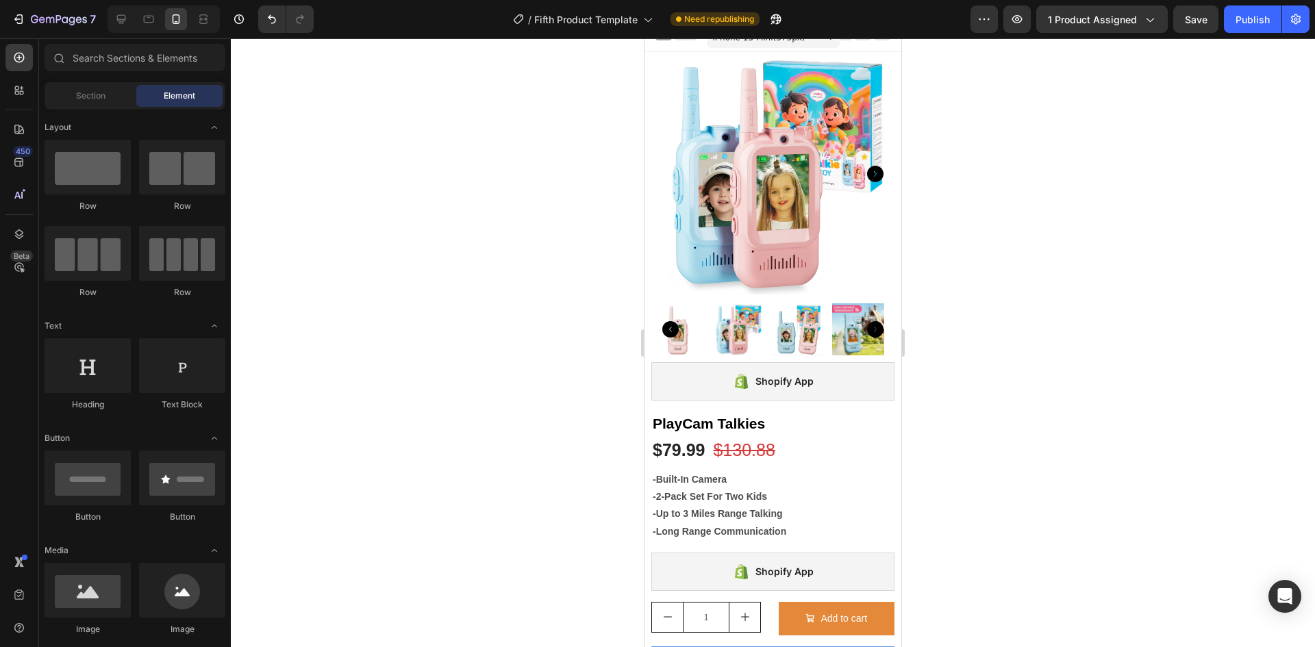
scroll to position [13, 0]
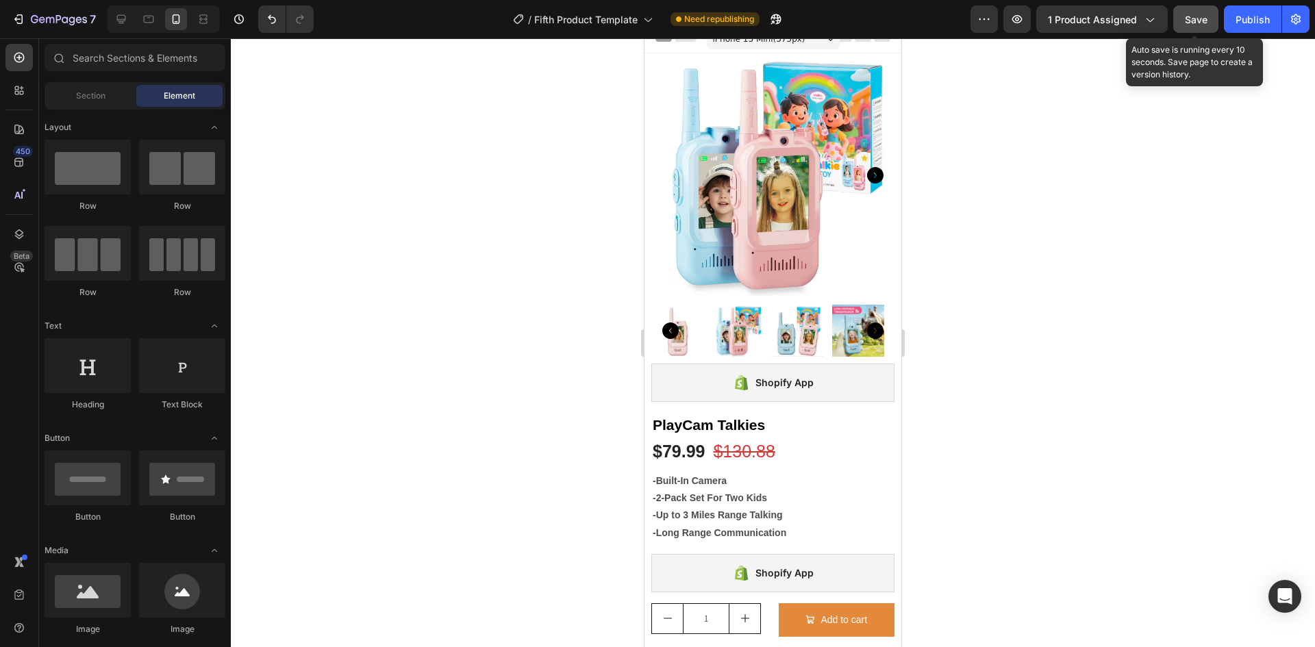
click at [1207, 17] on span "Save" at bounding box center [1196, 20] width 23 height 12
click at [1209, 22] on button "Save" at bounding box center [1195, 18] width 45 height 27
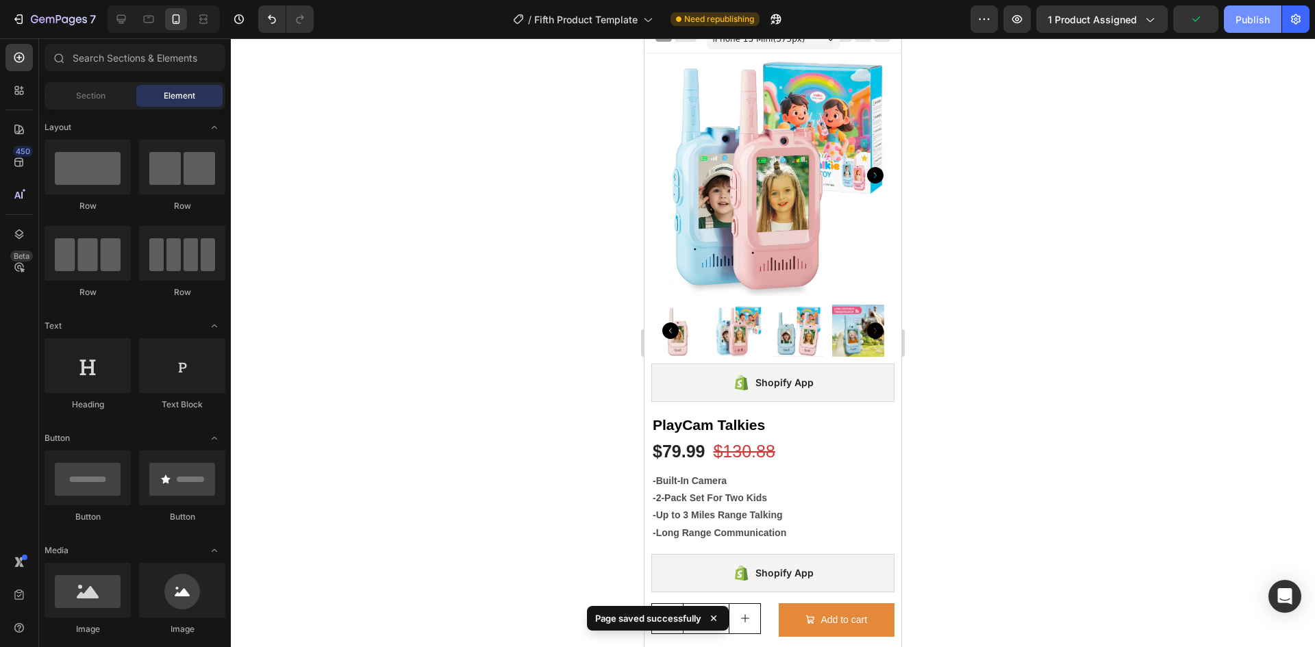
click at [1246, 21] on div "Publish" at bounding box center [1252, 19] width 34 height 14
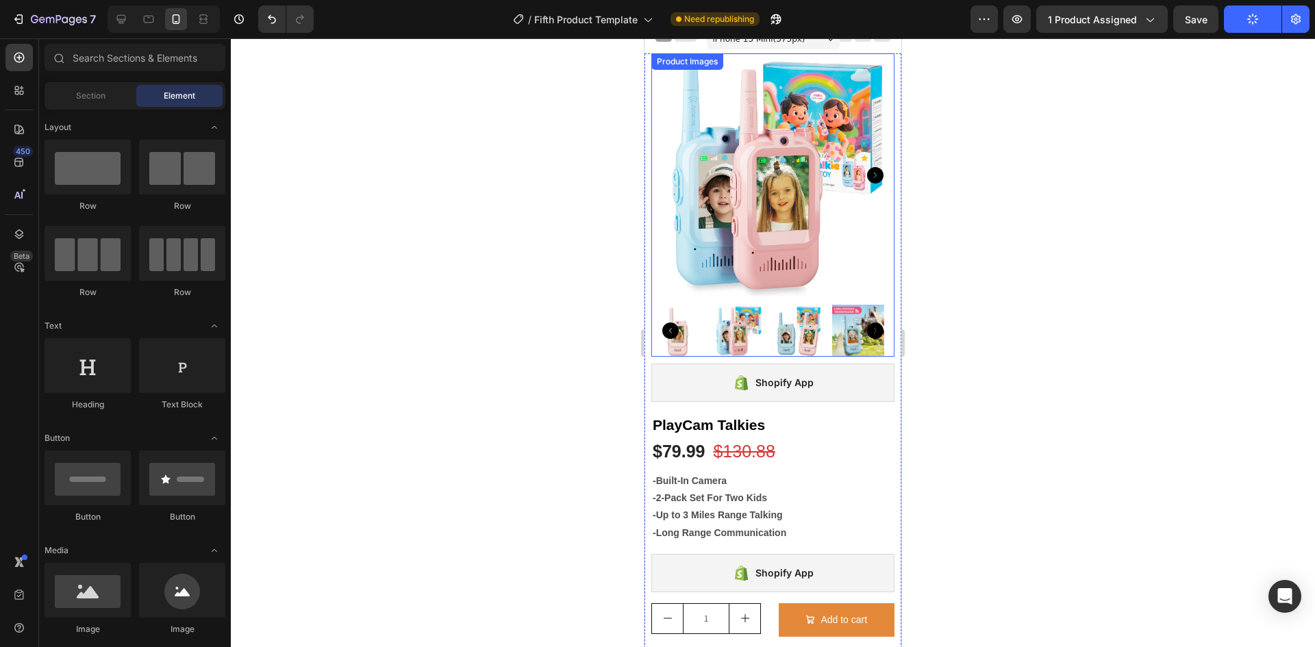
scroll to position [0, 0]
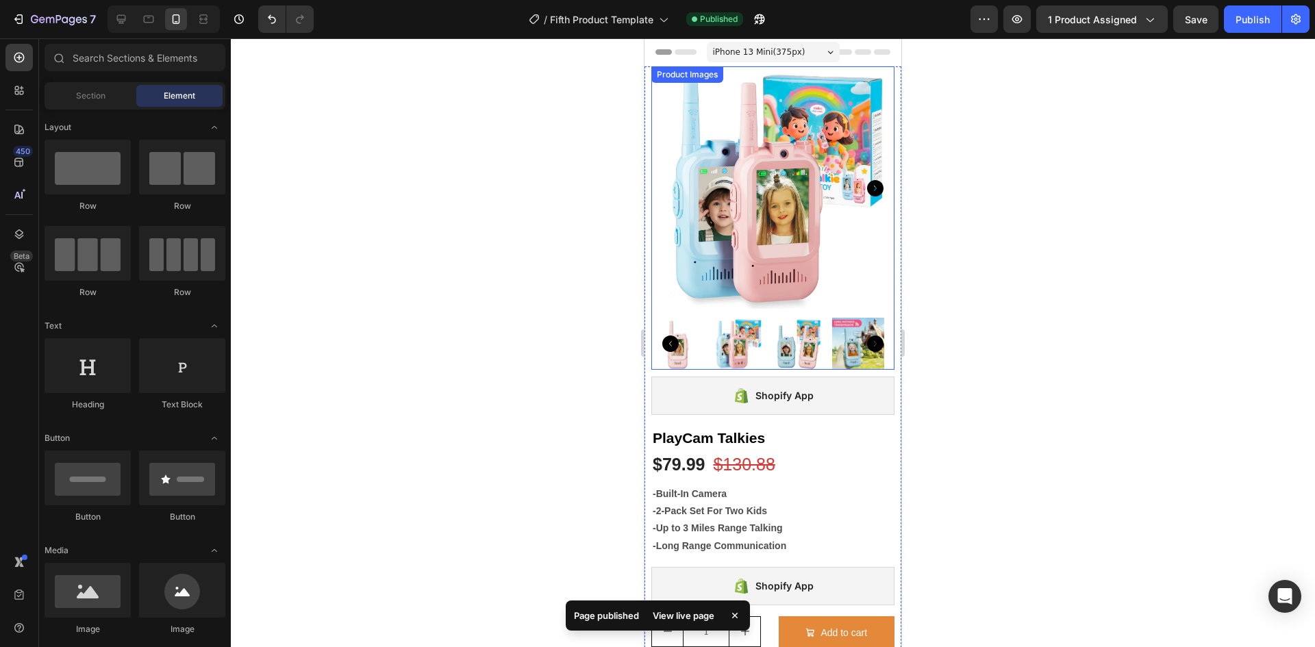
click at [768, 231] on img at bounding box center [772, 187] width 243 height 243
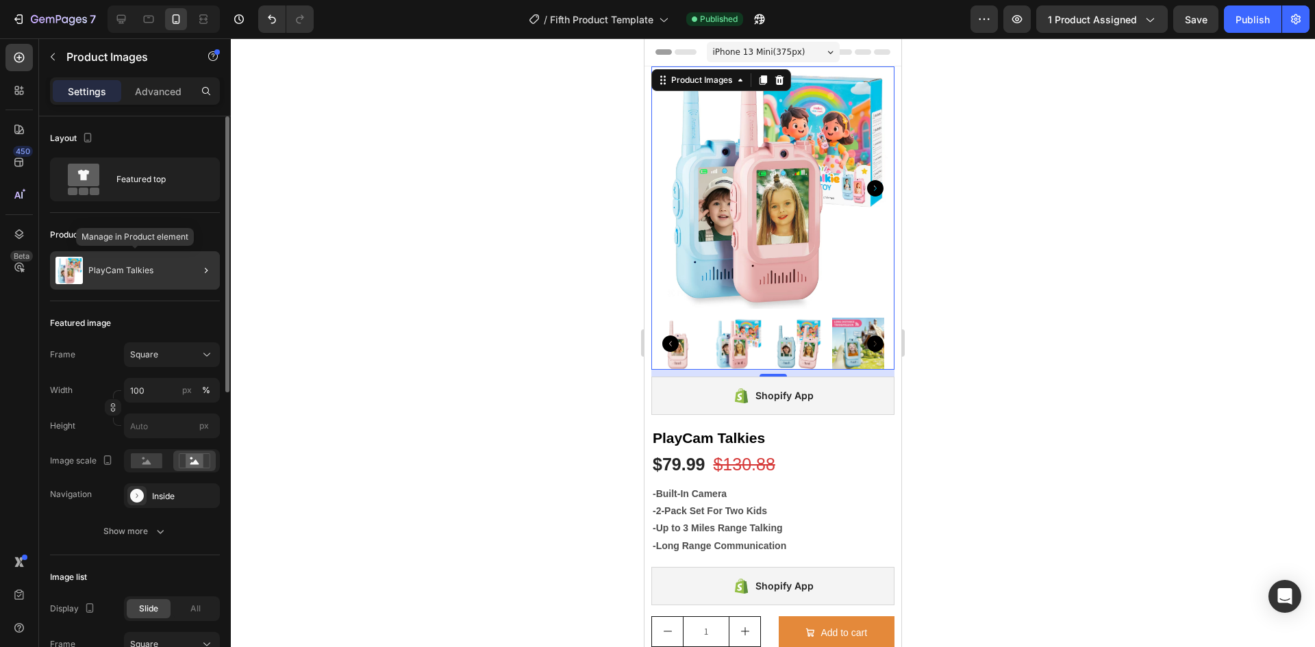
click at [90, 272] on p "PlayCam Talkies" at bounding box center [120, 271] width 65 height 10
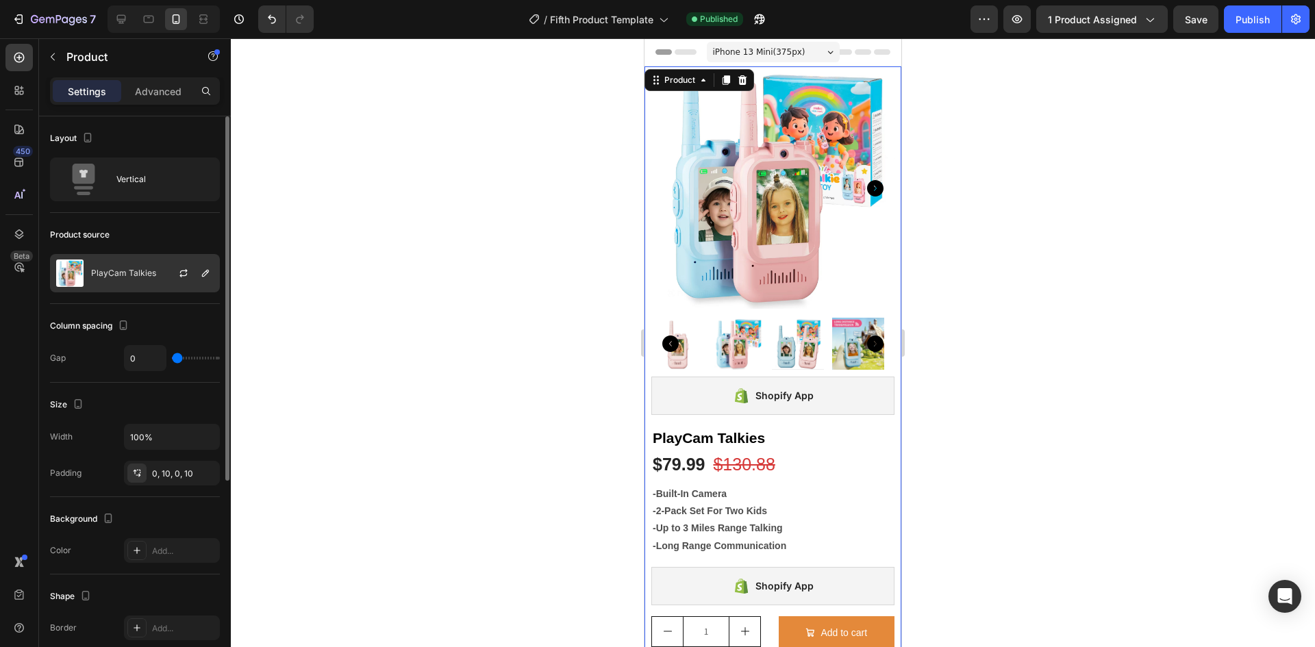
click at [165, 265] on div at bounding box center [189, 273] width 60 height 37
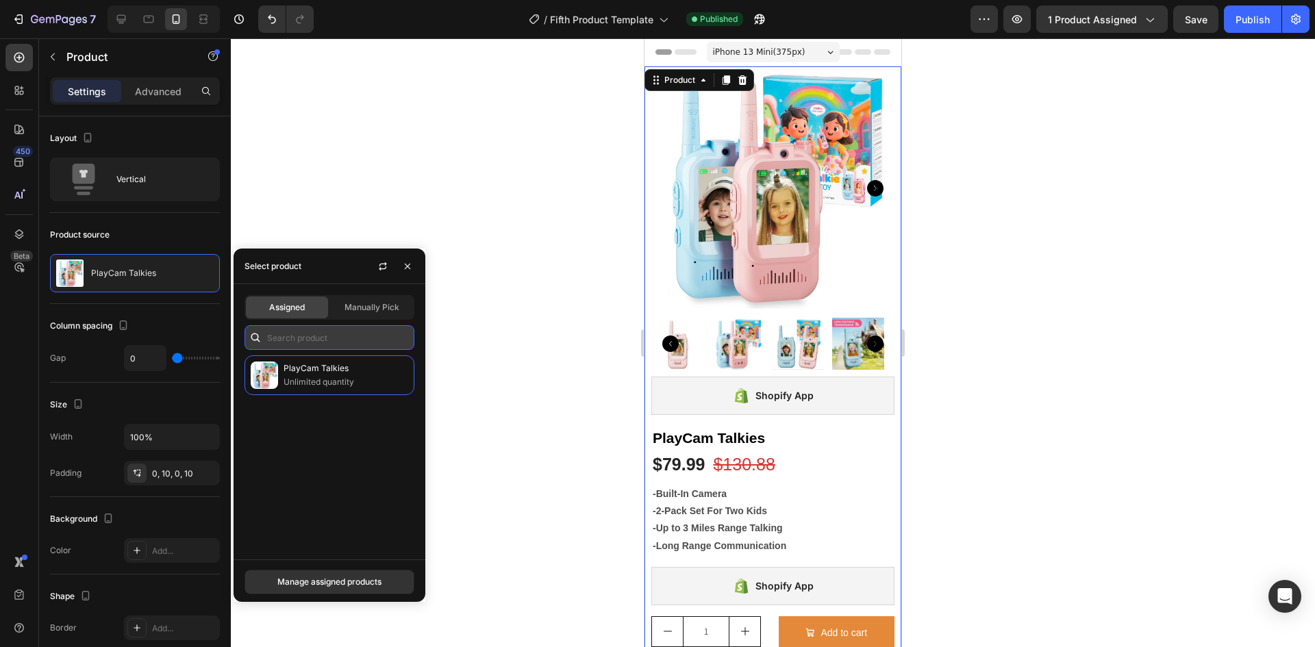
click at [334, 329] on input "text" at bounding box center [329, 337] width 170 height 25
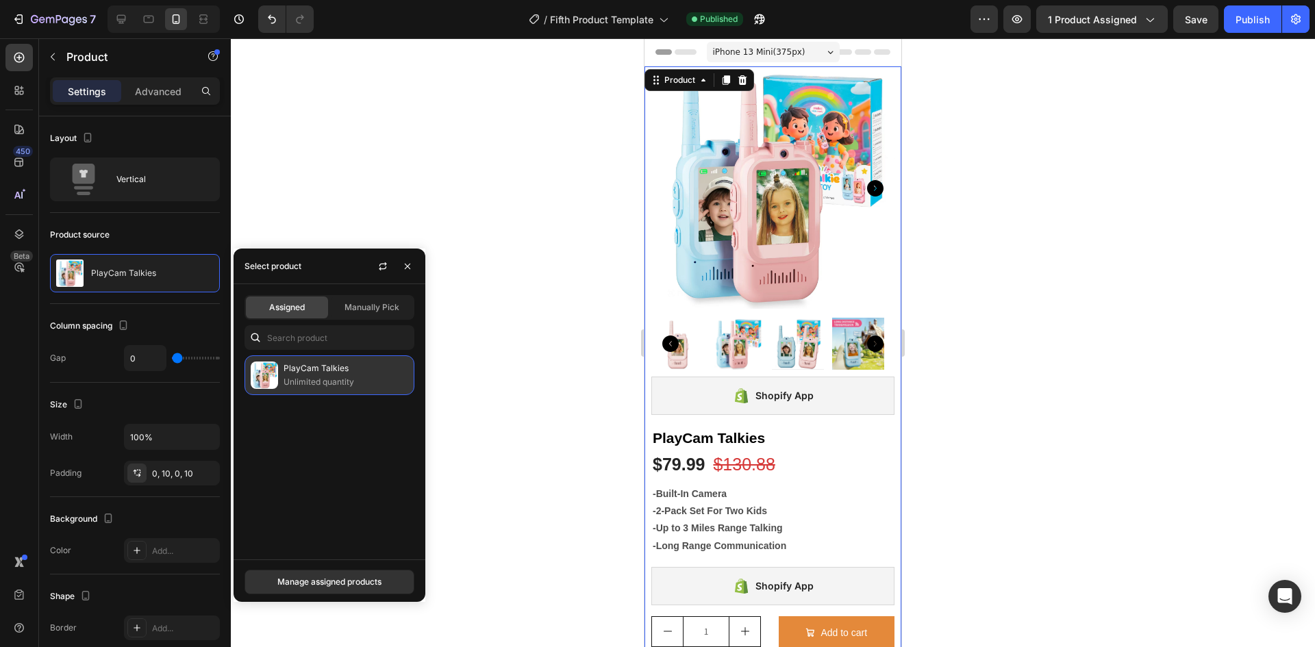
click at [323, 370] on p "PlayCam Talkies" at bounding box center [346, 369] width 125 height 14
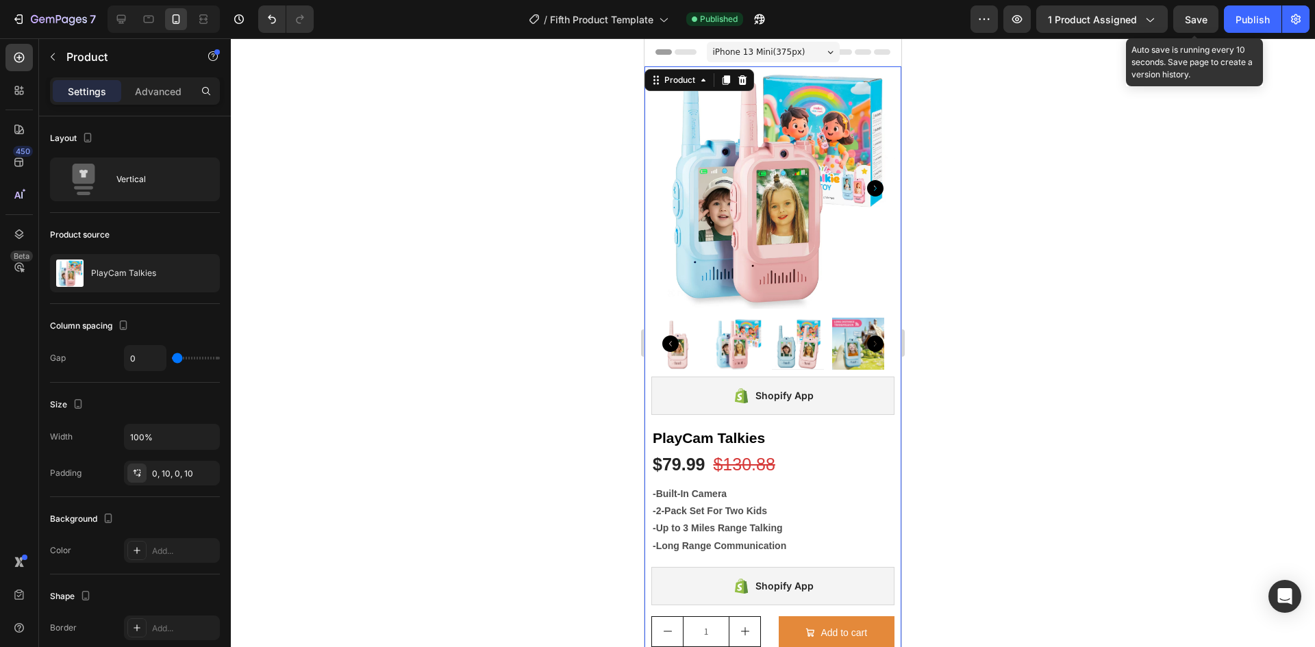
click at [1194, 21] on span "Save" at bounding box center [1196, 20] width 23 height 12
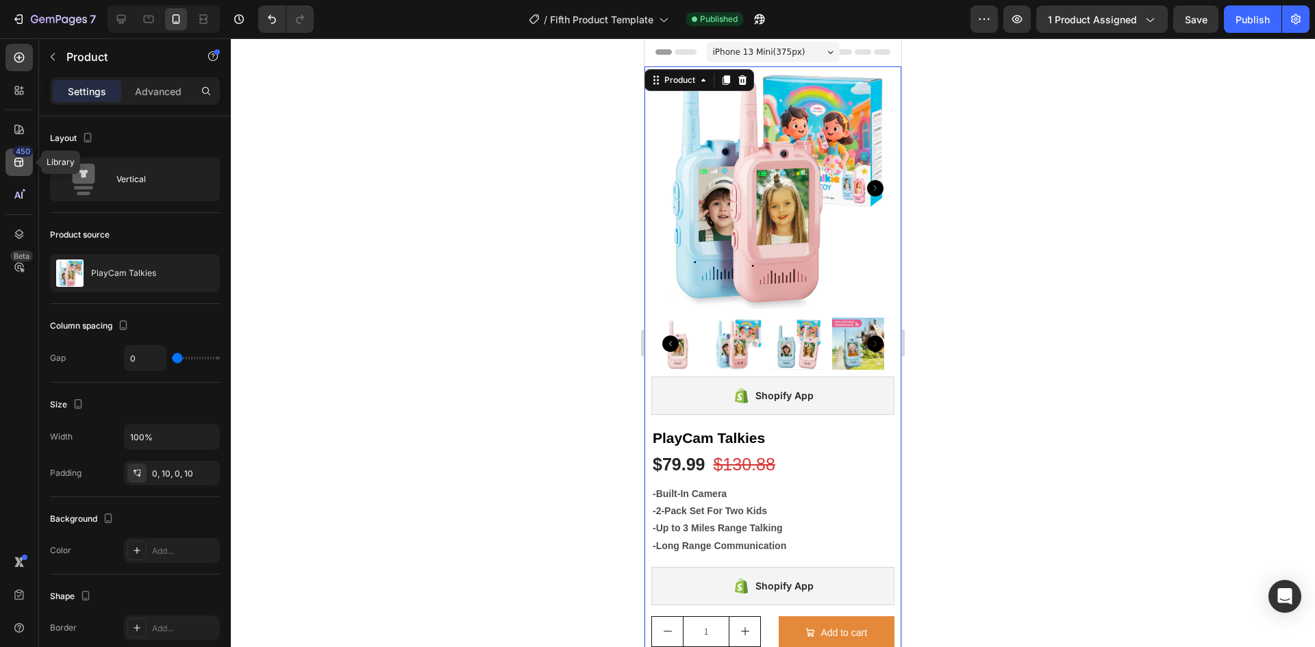
click at [18, 167] on icon at bounding box center [19, 162] width 14 height 14
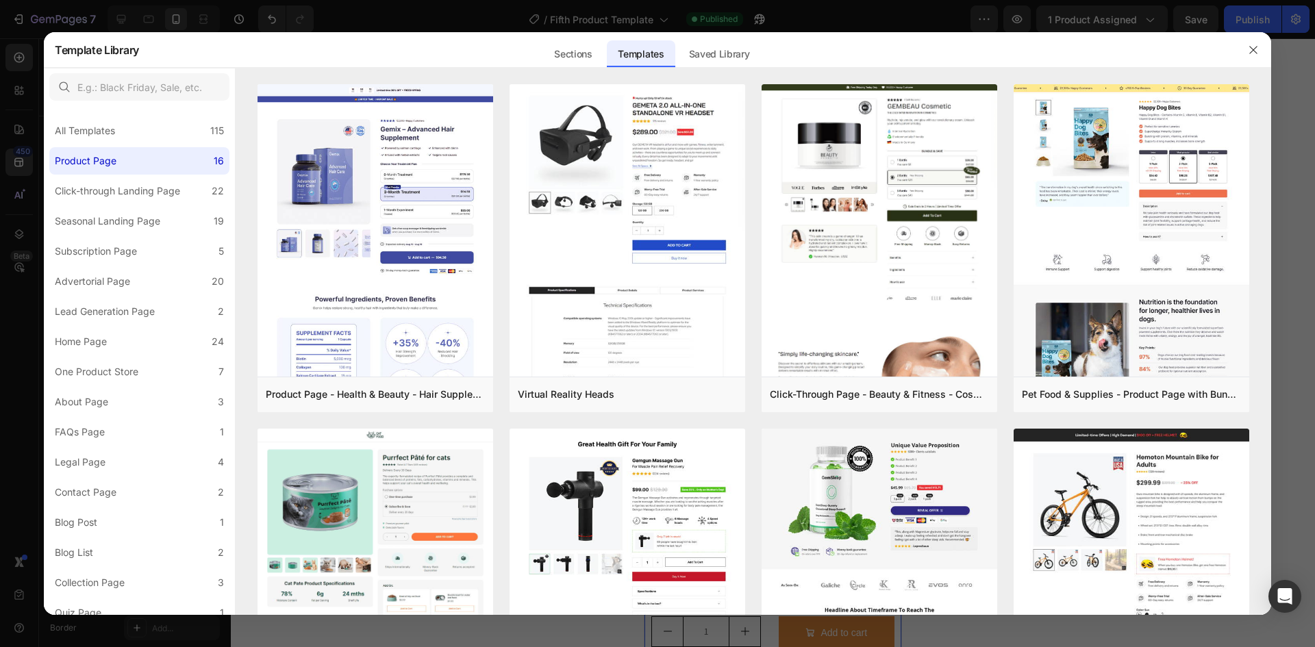
click at [18, 158] on div at bounding box center [657, 323] width 1315 height 647
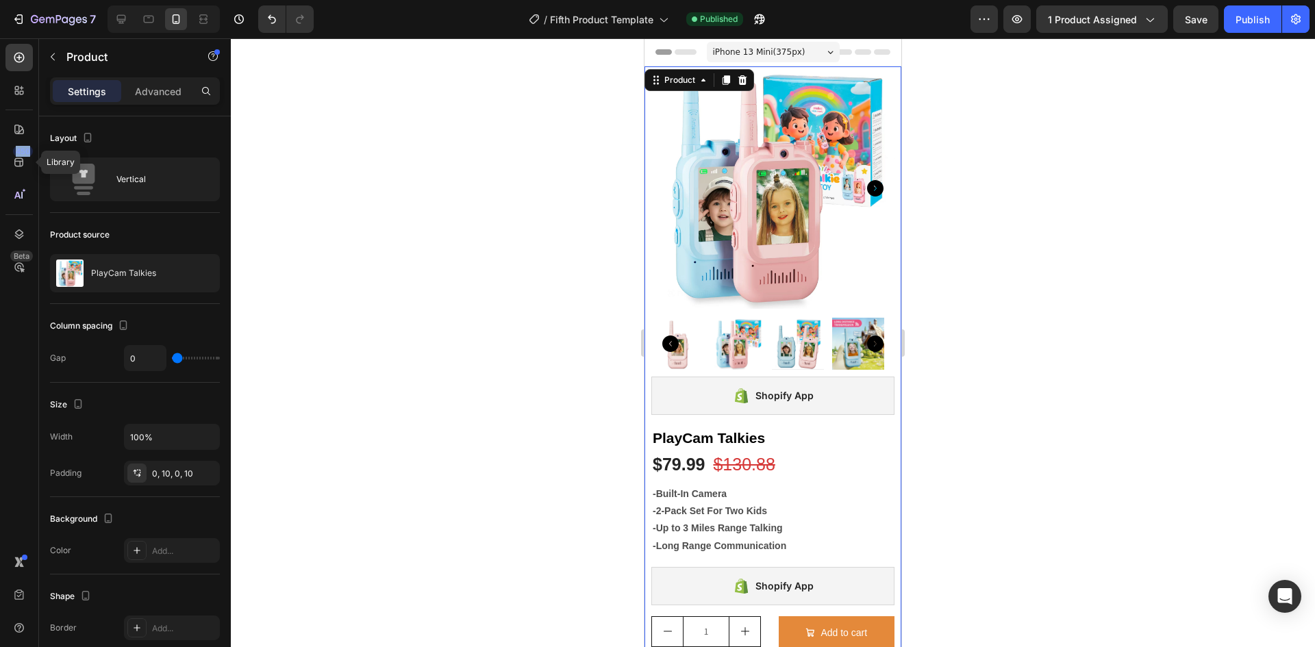
click at [18, 158] on icon at bounding box center [18, 162] width 9 height 9
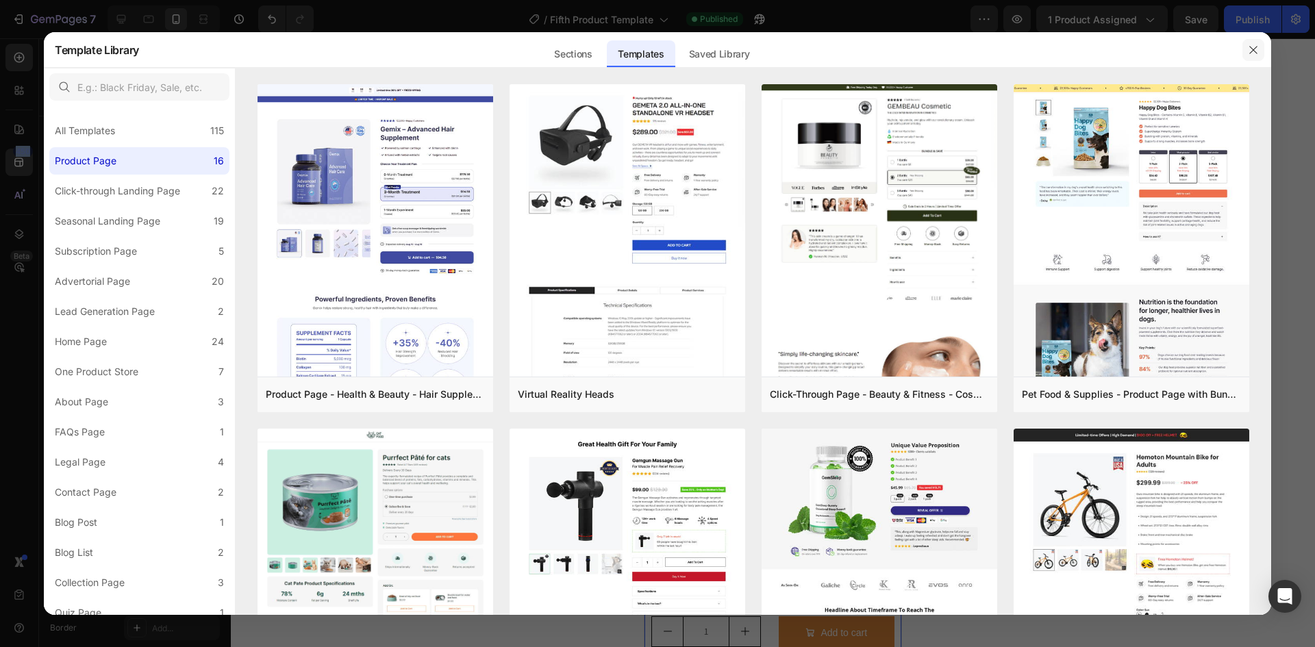
click at [1253, 53] on icon "button" at bounding box center [1253, 50] width 11 height 11
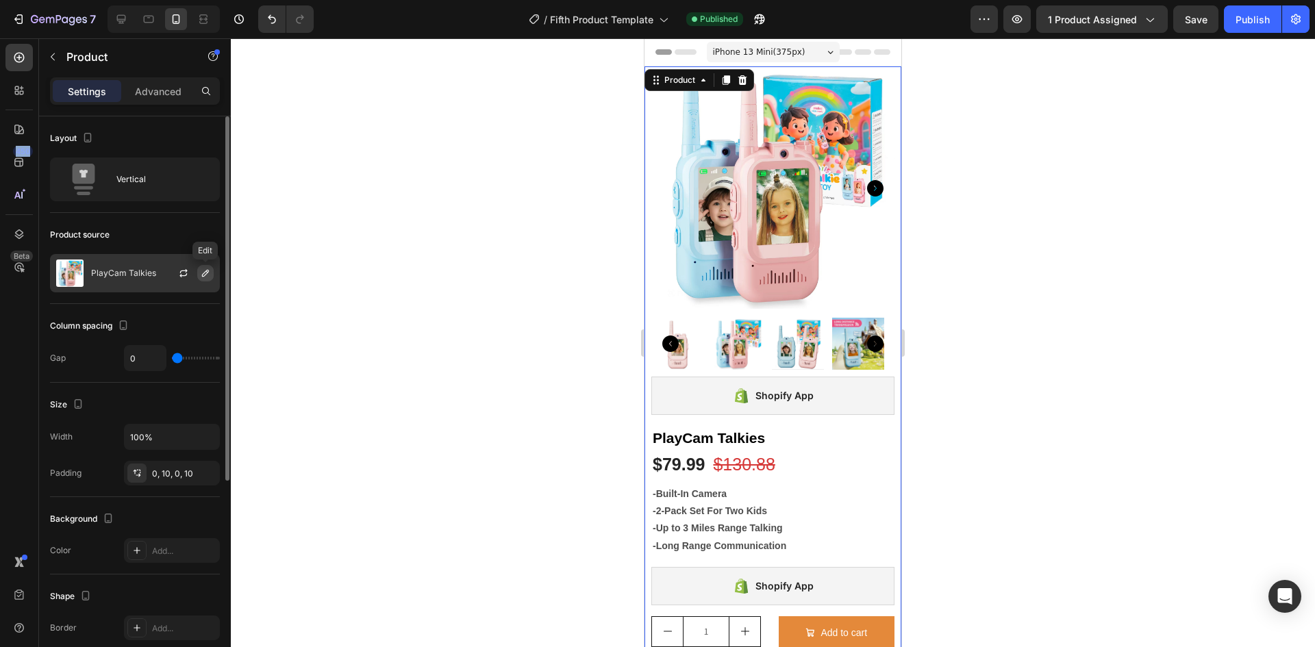
click at [207, 274] on icon "button" at bounding box center [205, 273] width 7 height 7
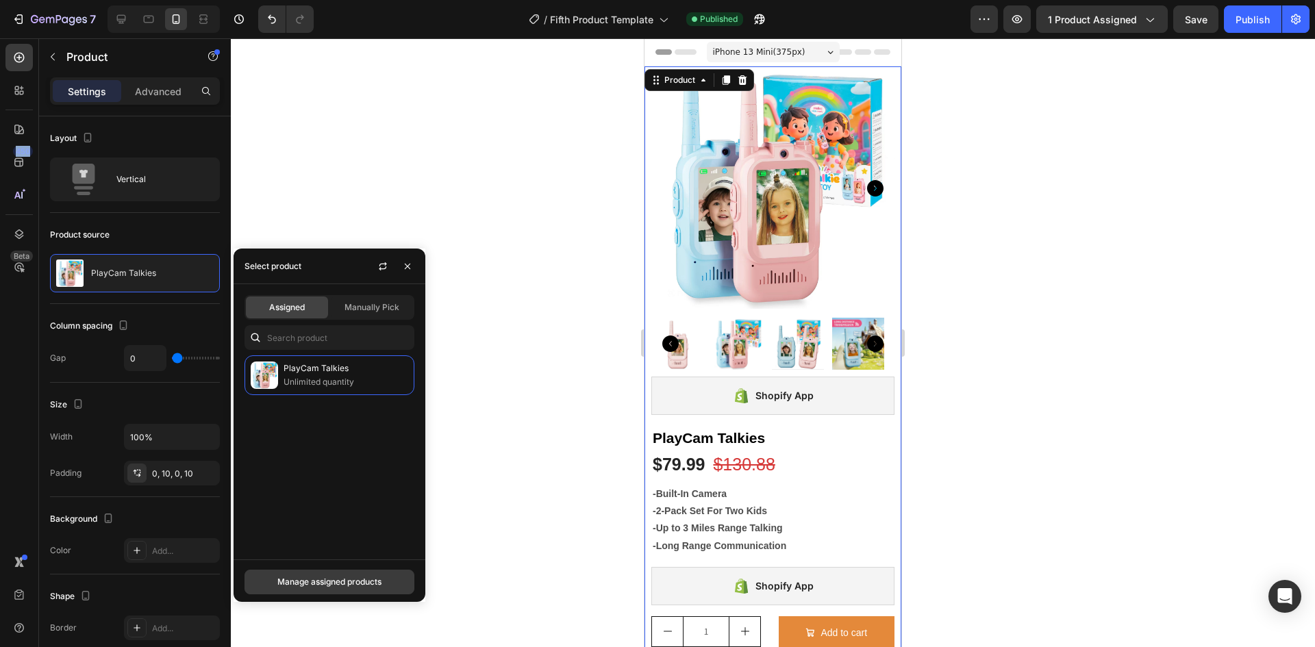
click at [342, 580] on div "Manage assigned products" at bounding box center [329, 582] width 104 height 12
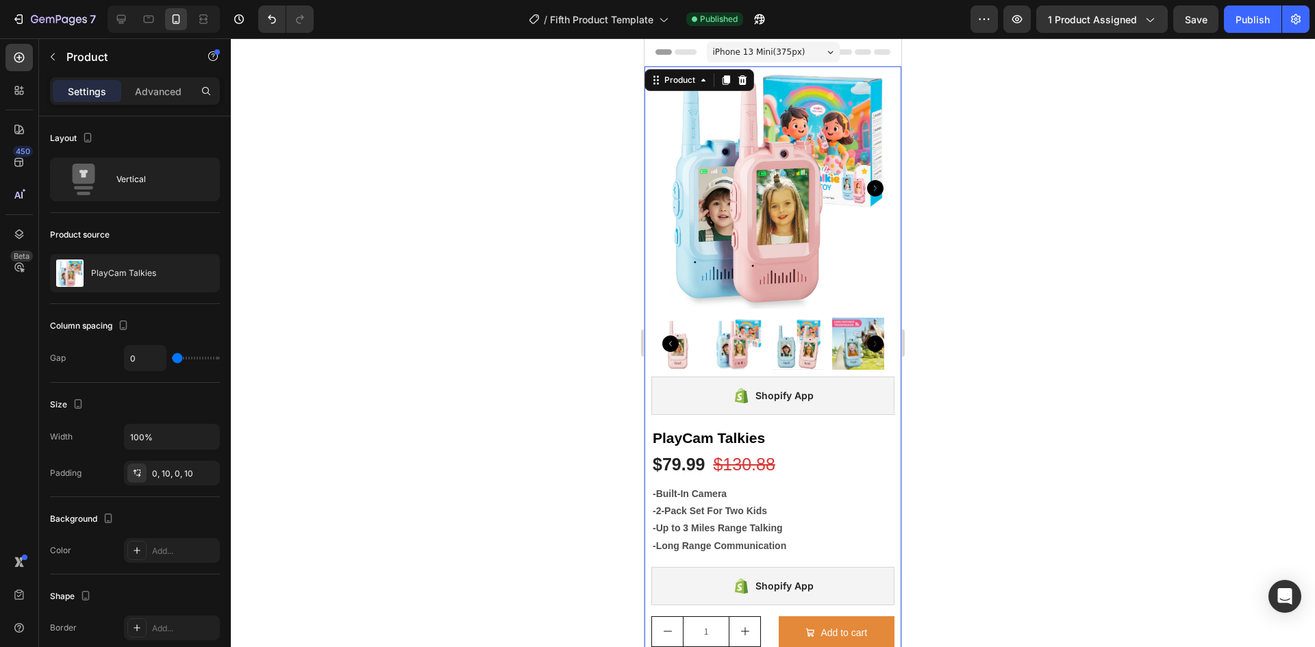
click at [1221, 130] on div at bounding box center [773, 342] width 1084 height 609
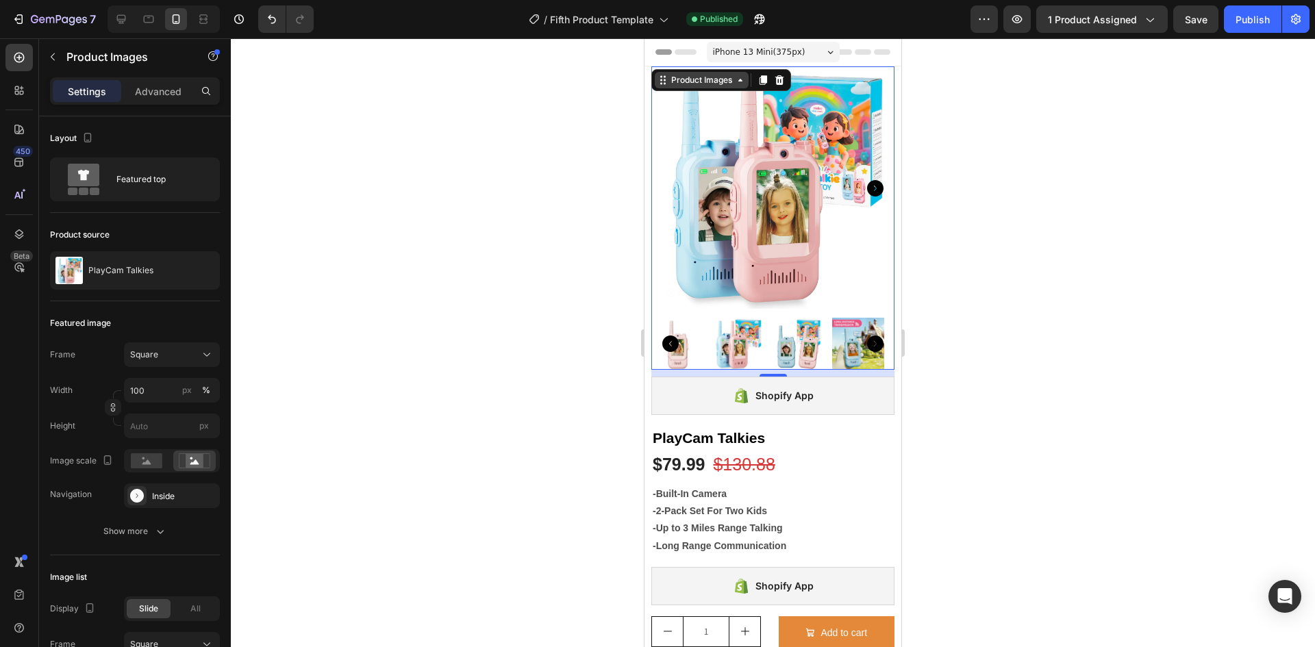
click at [733, 84] on div "Product Images" at bounding box center [701, 80] width 66 height 12
click at [744, 82] on icon at bounding box center [740, 80] width 11 height 11
